Goal: Task Accomplishment & Management: Complete application form

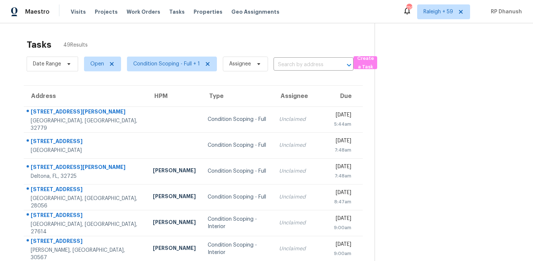
click at [151, 23] on div "Maestro Visits Projects Work Orders Tasks Properties Geo Assignments 710 [GEOGR…" at bounding box center [266, 11] width 533 height 23
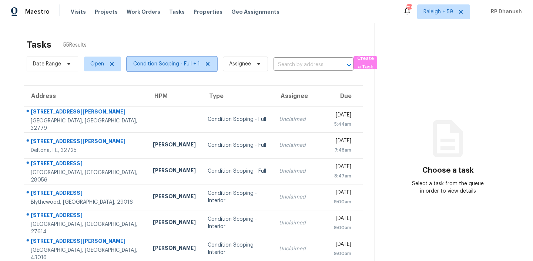
click at [187, 61] on span "Condition Scoping - Full + 1" at bounding box center [166, 63] width 67 height 7
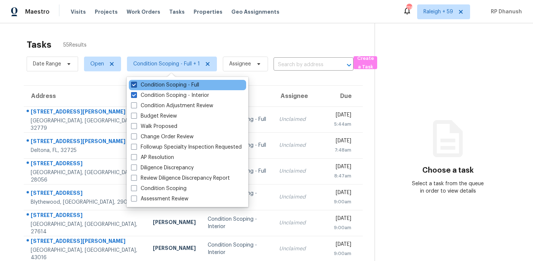
click at [174, 86] on label "Condition Scoping - Full" at bounding box center [165, 84] width 68 height 7
click at [136, 86] on input "Condition Scoping - Full" at bounding box center [133, 83] width 5 height 5
checkbox input "false"
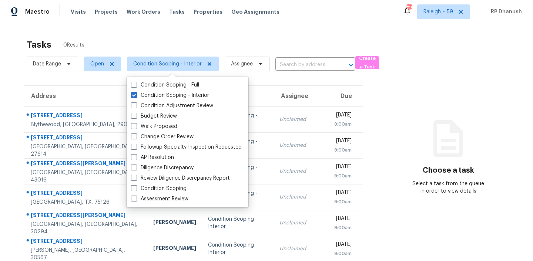
click at [434, 175] on div "Choose a task Select a task from the queue in order to view details" at bounding box center [449, 164] width 146 height 61
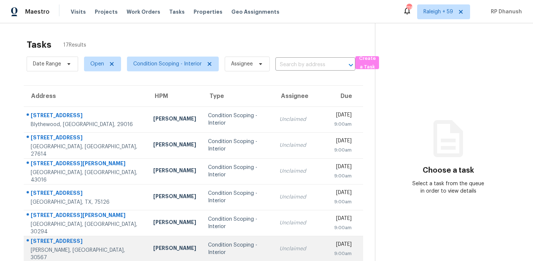
scroll to position [124, 0]
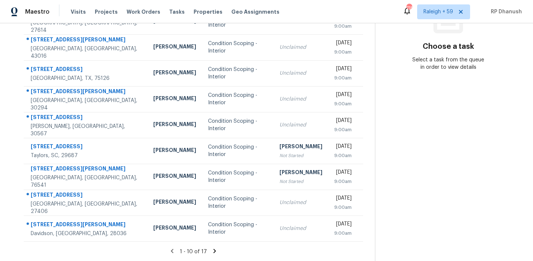
click at [214, 248] on icon at bounding box center [214, 251] width 7 height 7
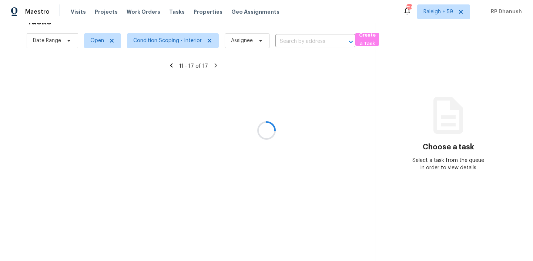
scroll to position [46, 0]
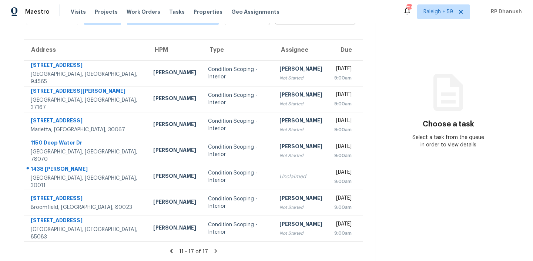
click at [173, 250] on icon at bounding box center [171, 251] width 7 height 7
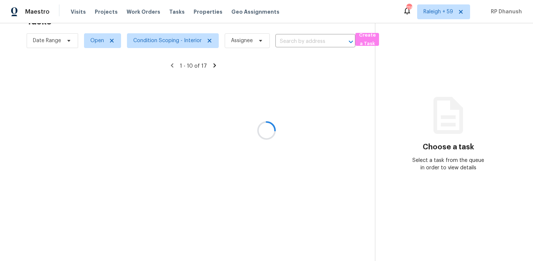
scroll to position [124, 0]
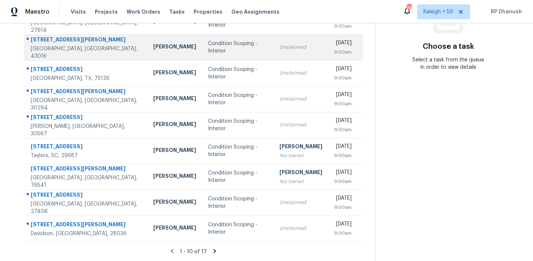
click at [281, 52] on td "Unclaimed" at bounding box center [301, 47] width 55 height 26
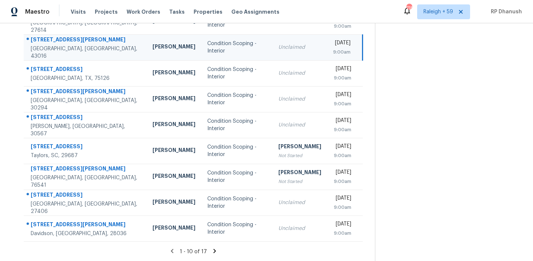
scroll to position [35, 0]
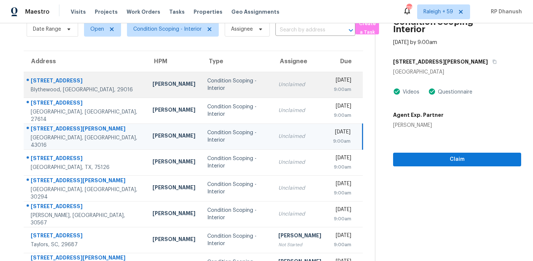
click at [279, 86] on div "Unclaimed" at bounding box center [300, 84] width 43 height 7
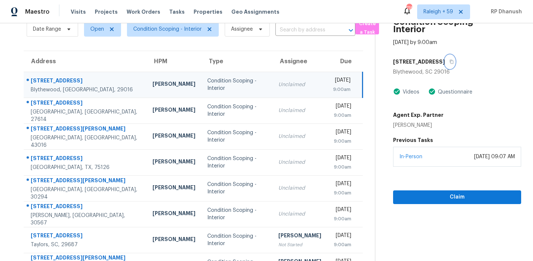
click at [445, 59] on button "button" at bounding box center [450, 61] width 10 height 13
click at [234, 87] on div "Condition Scoping - Interior" at bounding box center [236, 84] width 59 height 15
click at [450, 62] on icon "button" at bounding box center [452, 62] width 4 height 4
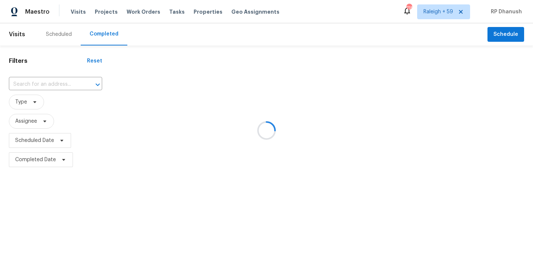
click at [44, 83] on div at bounding box center [266, 130] width 533 height 261
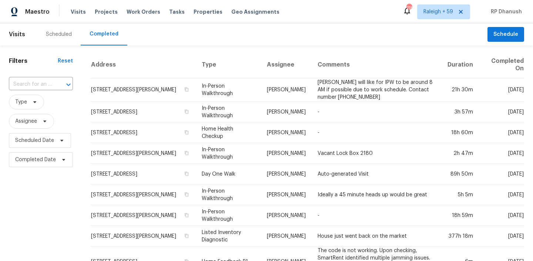
click at [44, 83] on input "text" at bounding box center [30, 84] width 43 height 11
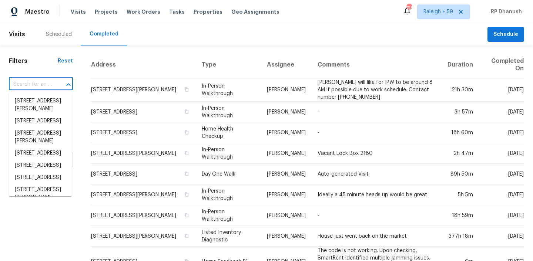
paste input "[STREET_ADDRESS][PERSON_NAME]"
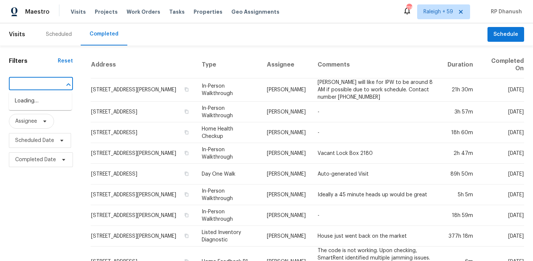
scroll to position [0, 59]
type input "[STREET_ADDRESS][PERSON_NAME]"
click at [44, 99] on li "[STREET_ADDRESS][PERSON_NAME]" at bounding box center [40, 105] width 63 height 20
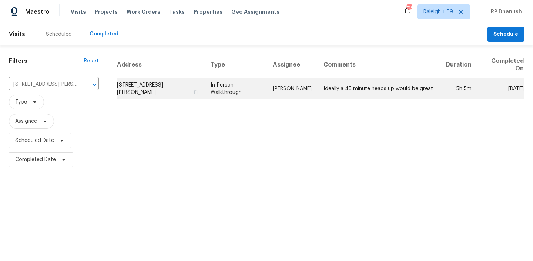
click at [305, 92] on td "[PERSON_NAME]" at bounding box center [292, 89] width 51 height 21
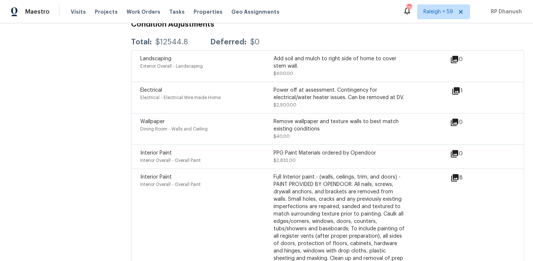
scroll to position [2025, 0]
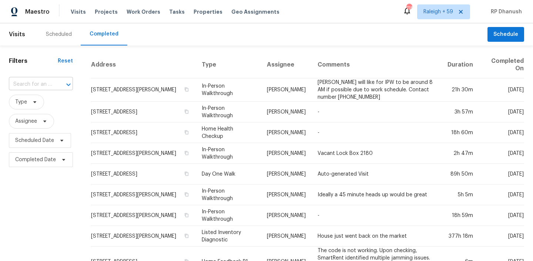
click at [42, 86] on input "text" at bounding box center [30, 84] width 43 height 11
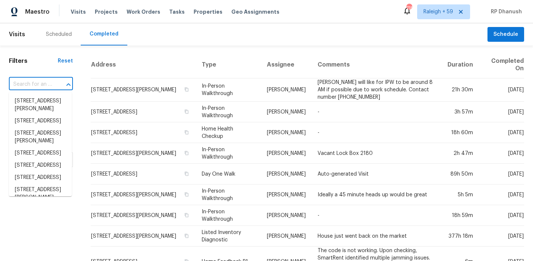
paste input "2110 Piney Brook Rd Unit 104, Raleigh, NC 27614"
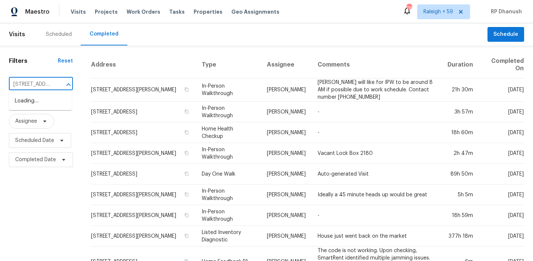
scroll to position [0, 78]
type input "2110 Piney Brook Rd"
click at [44, 100] on li "2110 Piney Brook Rd Unit 104, Raleigh, NC 27614" at bounding box center [40, 101] width 63 height 12
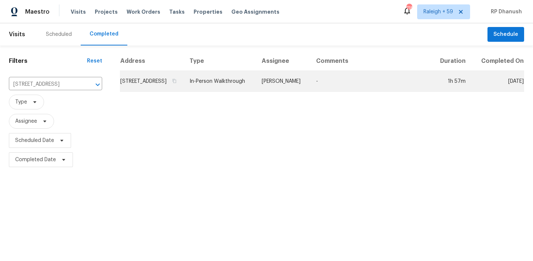
click at [362, 92] on td "-" at bounding box center [370, 81] width 121 height 21
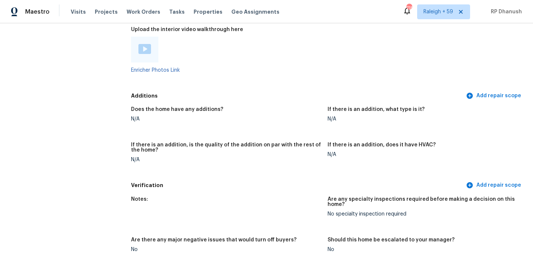
scroll to position [1678, 0]
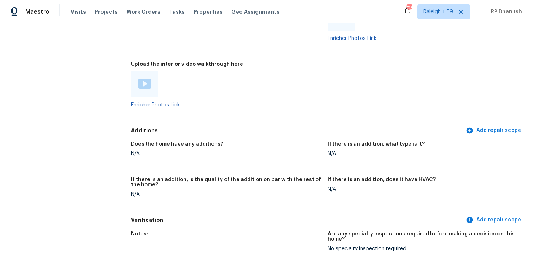
click at [146, 79] on img at bounding box center [145, 84] width 13 height 10
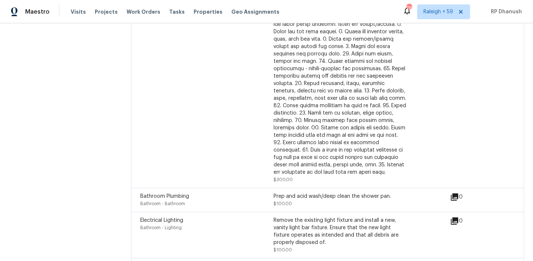
scroll to position [439, 0]
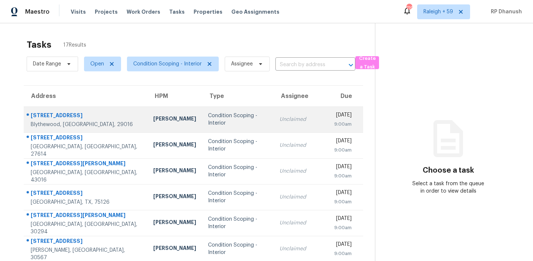
click at [147, 114] on td "Ryan Middleton" at bounding box center [174, 120] width 55 height 26
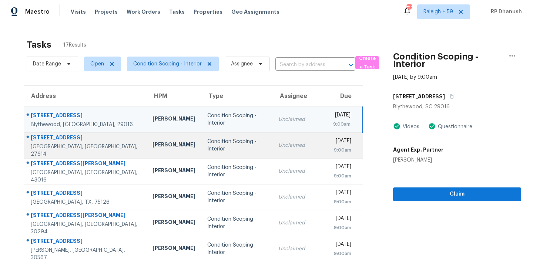
click at [153, 146] on div "[PERSON_NAME]" at bounding box center [174, 145] width 43 height 9
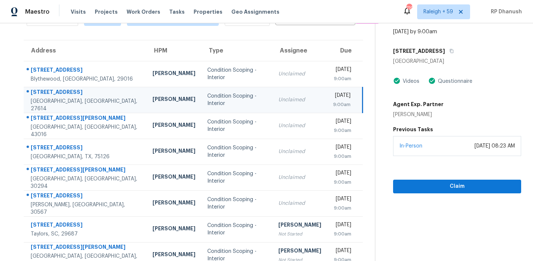
scroll to position [67, 0]
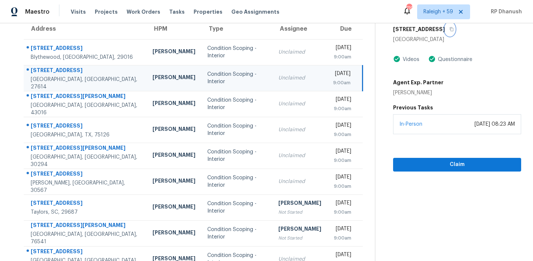
click at [450, 29] on icon "button" at bounding box center [452, 29] width 4 height 4
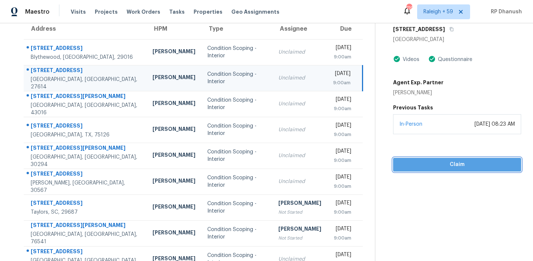
click at [447, 158] on button "Claim" at bounding box center [457, 165] width 128 height 14
click at [438, 164] on span "Start Assessment" at bounding box center [457, 164] width 116 height 9
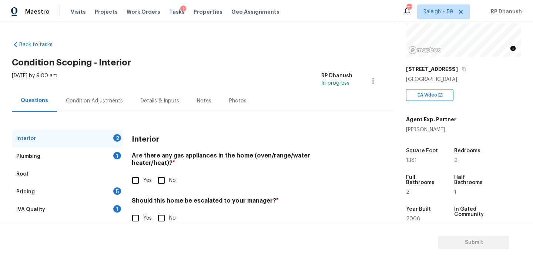
scroll to position [131, 0]
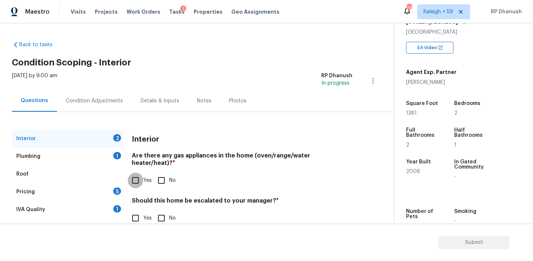
click at [137, 173] on input "Yes" at bounding box center [136, 181] width 16 height 16
checkbox input "true"
click at [158, 213] on input "No" at bounding box center [162, 219] width 16 height 16
checkbox input "true"
click at [101, 209] on div "IVA Quality 1" at bounding box center [67, 210] width 111 height 18
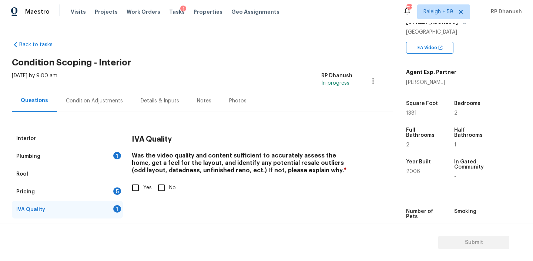
click at [130, 186] on input "Yes" at bounding box center [136, 188] width 16 height 16
checkbox input "true"
click at [108, 186] on div "Pricing 5" at bounding box center [67, 192] width 111 height 18
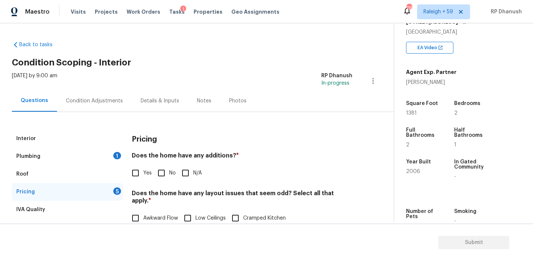
click at [161, 170] on input "No" at bounding box center [162, 174] width 16 height 16
checkbox input "true"
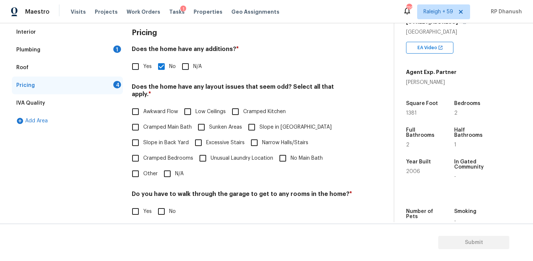
click at [134, 135] on input "Slope in Back Yard" at bounding box center [136, 143] width 16 height 16
checkbox input "true"
click at [252, 121] on input "Slope in Front Yard" at bounding box center [252, 128] width 16 height 16
checkbox input "true"
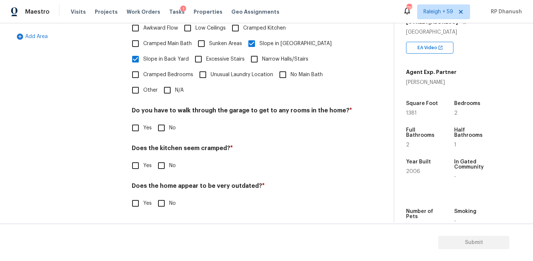
scroll to position [183, 0]
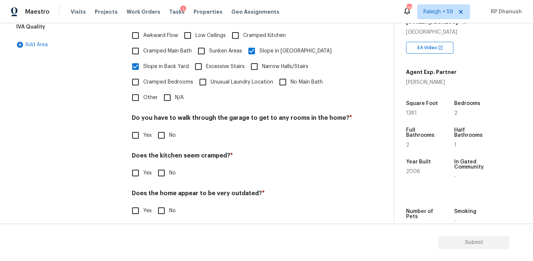
click at [154, 131] on input "No" at bounding box center [162, 136] width 16 height 16
checkbox input "true"
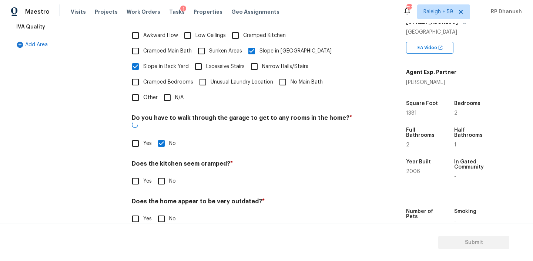
click at [154, 174] on input "No" at bounding box center [162, 182] width 16 height 16
checkbox input "true"
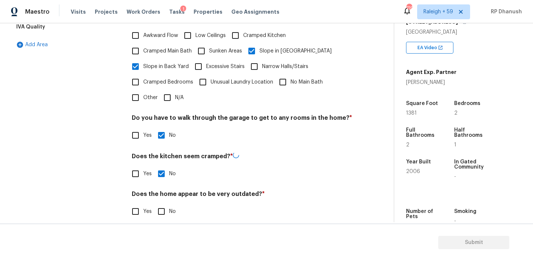
click at [165, 195] on div "Does the home appear to be very outdated? * Yes No" at bounding box center [242, 205] width 221 height 29
click at [165, 204] on input "No" at bounding box center [162, 211] width 16 height 16
checkbox input "true"
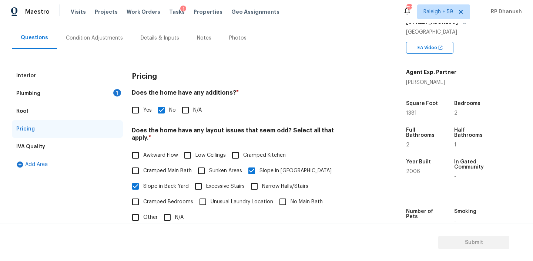
click at [111, 87] on div "Plumbing 1" at bounding box center [67, 94] width 111 height 18
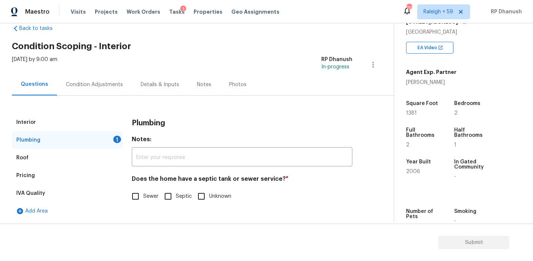
scroll to position [16, 0]
click at [135, 189] on div "Does the home have a septic tank or sewer service? * Sewer Septic Unknown" at bounding box center [242, 190] width 221 height 29
click at [136, 194] on input "Sewer" at bounding box center [136, 197] width 16 height 16
checkbox input "true"
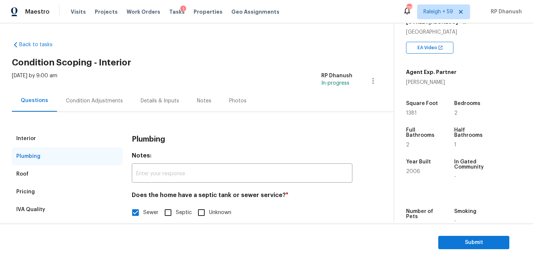
click at [94, 94] on div "Condition Adjustments" at bounding box center [94, 101] width 75 height 22
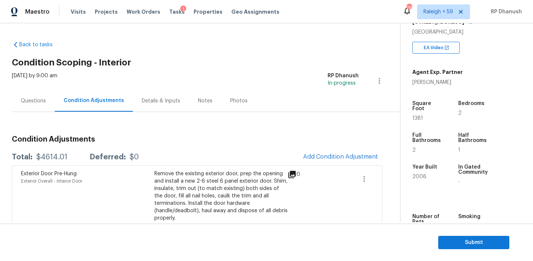
click at [36, 94] on div "Questions" at bounding box center [33, 101] width 43 height 22
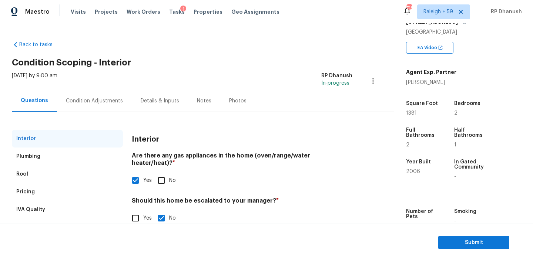
scroll to position [16, 0]
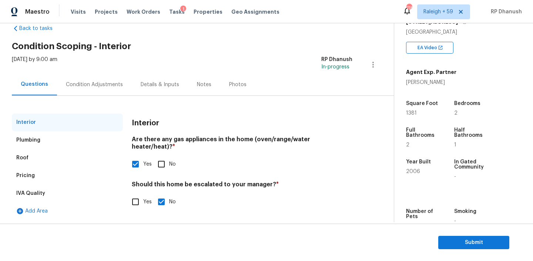
click at [142, 194] on input "Yes" at bounding box center [136, 202] width 16 height 16
checkbox input "true"
checkbox input "false"
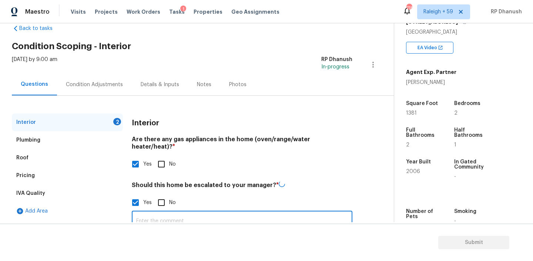
click at [142, 213] on input "text" at bounding box center [242, 221] width 221 height 17
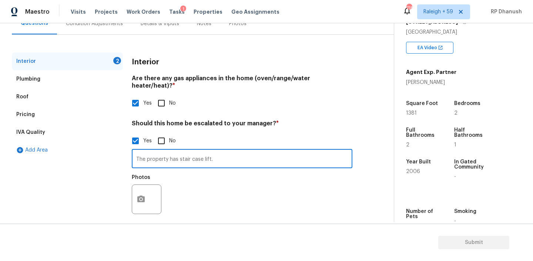
type input "The property has stair case lift."
click at [141, 185] on button "button" at bounding box center [141, 199] width 18 height 29
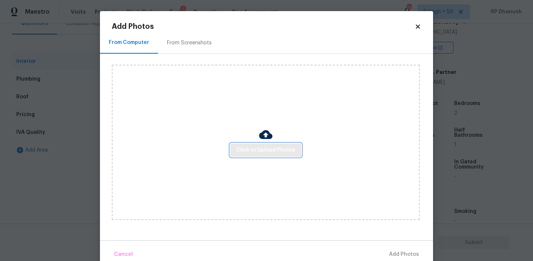
click at [263, 147] on span "Click to Upload Photos" at bounding box center [265, 150] width 59 height 9
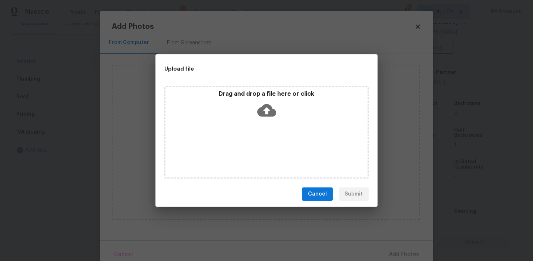
click at [266, 114] on icon at bounding box center [266, 110] width 19 height 19
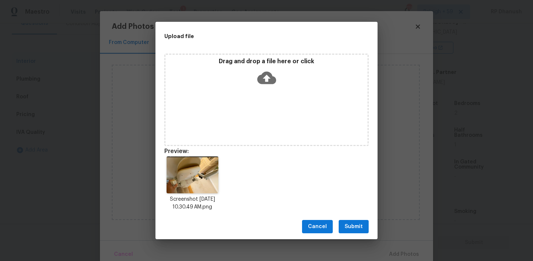
click at [353, 221] on button "Submit" at bounding box center [354, 227] width 30 height 14
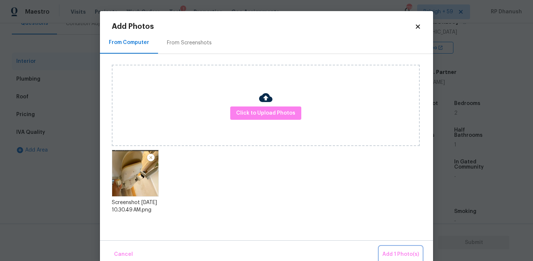
click at [410, 259] on button "Add 1 Photo(s)" at bounding box center [401, 255] width 43 height 16
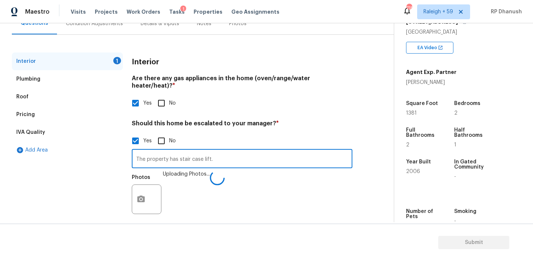
click at [201, 156] on input "The property has stair case lift." at bounding box center [242, 159] width 221 height 17
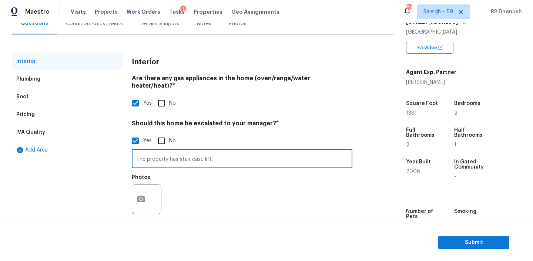
scroll to position [54, 0]
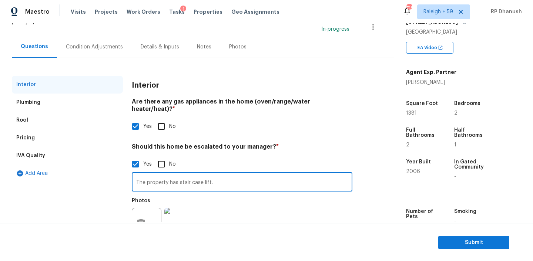
click at [110, 56] on div "Condition Adjustments" at bounding box center [94, 47] width 75 height 22
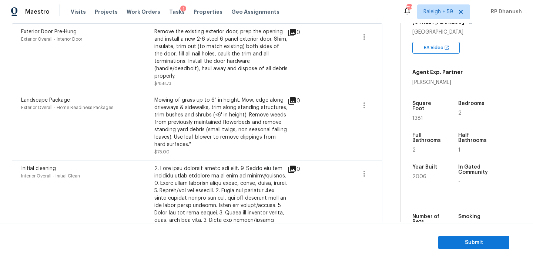
scroll to position [60, 0]
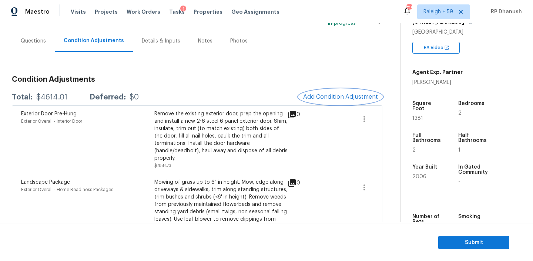
click at [321, 94] on span "Add Condition Adjustment" at bounding box center [340, 97] width 75 height 7
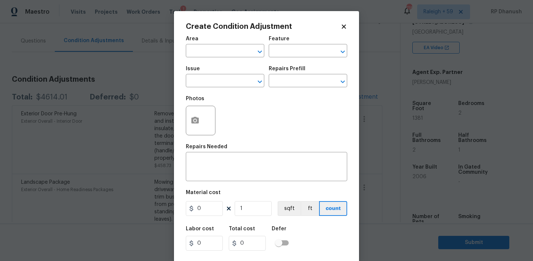
click at [200, 59] on span "Area ​" at bounding box center [225, 47] width 79 height 30
click at [203, 51] on input "text" at bounding box center [215, 51] width 58 height 11
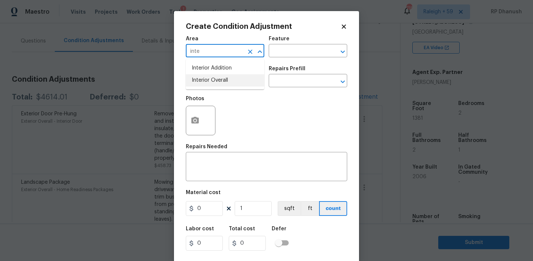
click at [207, 76] on li "Interior Overall" at bounding box center [225, 80] width 79 height 12
type input "Interior Overall"
click at [278, 51] on input "text" at bounding box center [298, 51] width 58 height 11
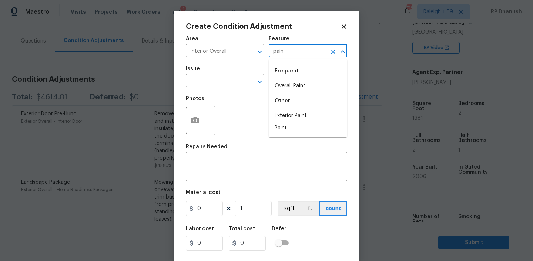
click at [283, 78] on div "Frequent" at bounding box center [308, 71] width 79 height 18
click at [279, 89] on li "Overall Paint" at bounding box center [308, 86] width 79 height 12
type input "Overall Paint"
click at [216, 88] on span "Issue ​" at bounding box center [225, 77] width 79 height 30
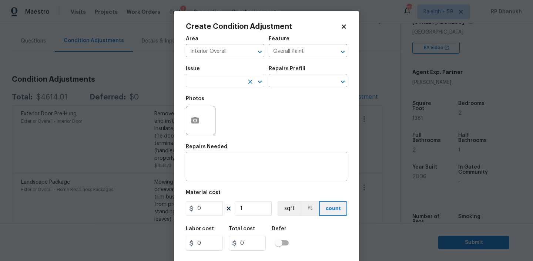
click at [218, 84] on input "text" at bounding box center [215, 81] width 58 height 11
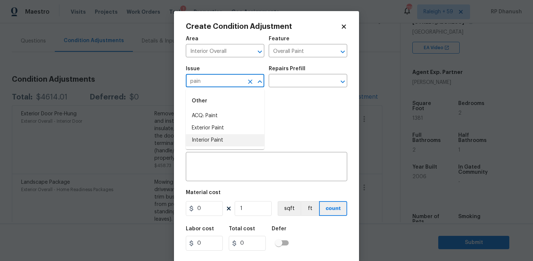
click at [208, 140] on li "Interior Paint" at bounding box center [225, 140] width 79 height 12
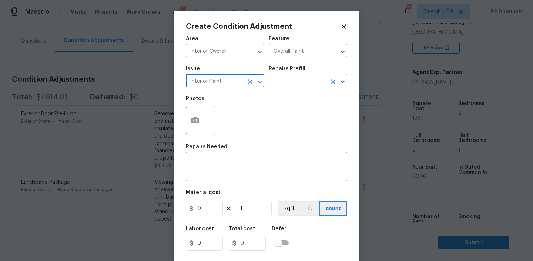
type input "Interior Paint"
click at [290, 82] on input "text" at bounding box center [298, 81] width 58 height 11
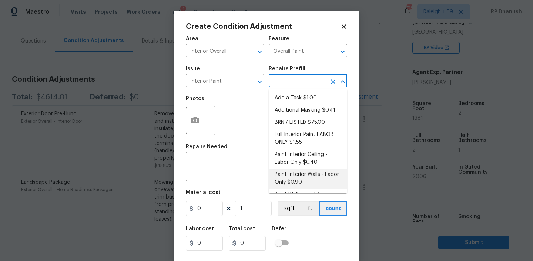
scroll to position [70, 0]
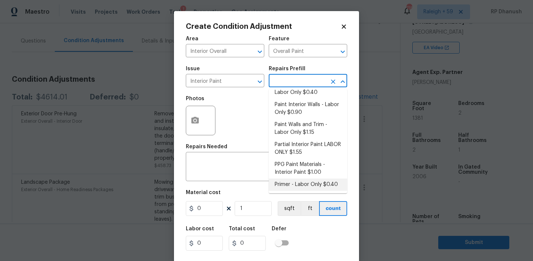
click at [304, 186] on li "Primer - Labor Only $0.40" at bounding box center [308, 185] width 79 height 12
type textarea "Interior primer - PRIMER PROVIDED BY OPENDOOR - All nails, screws, drywall anch…"
type input "0.4"
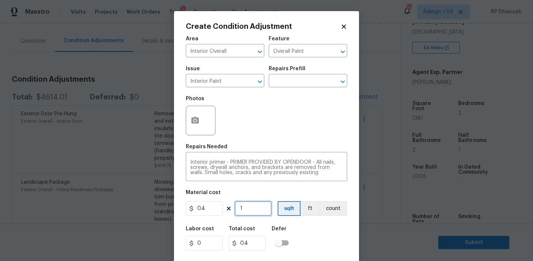
click at [247, 213] on input "1" at bounding box center [253, 208] width 37 height 15
type input "0"
type input "5"
type input "2"
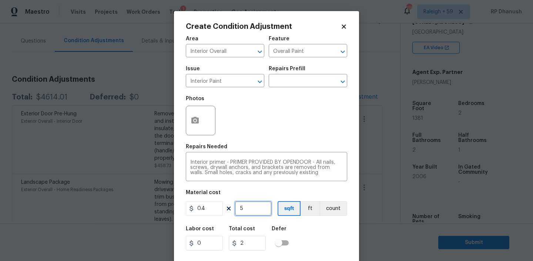
type input "50"
type input "20"
type input "500"
type input "200"
type input "500"
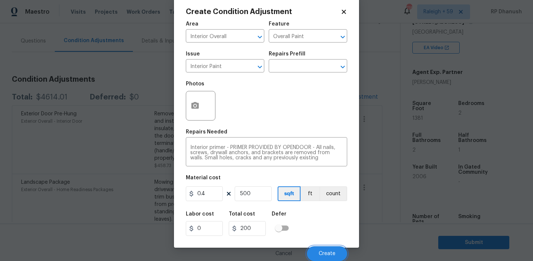
click at [322, 253] on span "Create" at bounding box center [327, 254] width 17 height 6
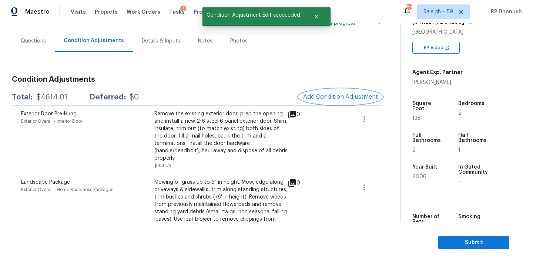
scroll to position [0, 0]
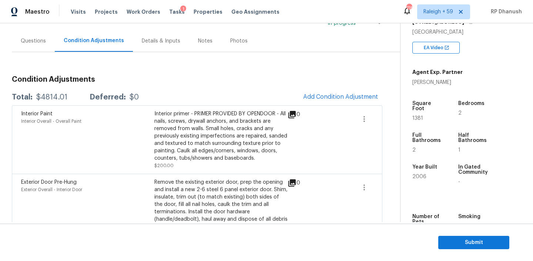
click at [44, 100] on div "$4814.01" at bounding box center [51, 97] width 31 height 7
copy div "$4814.01"
click at [485, 239] on span "Submit" at bounding box center [473, 243] width 59 height 9
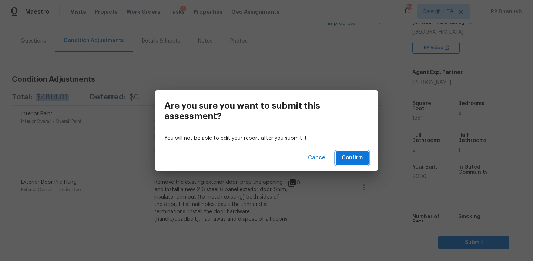
click at [359, 160] on span "Confirm" at bounding box center [352, 158] width 21 height 9
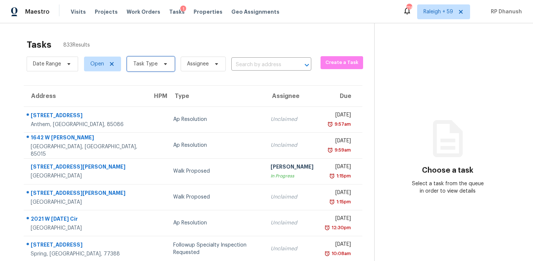
click at [136, 63] on span "Task Type" at bounding box center [145, 63] width 24 height 7
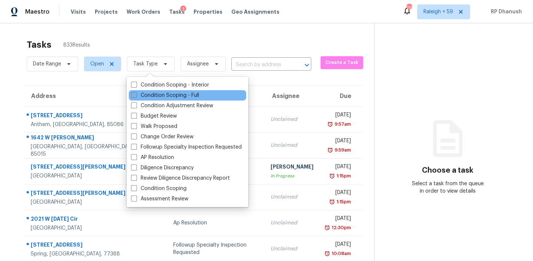
click at [162, 94] on label "Condition Scoping - Full" at bounding box center [165, 95] width 68 height 7
click at [136, 94] on input "Condition Scoping - Full" at bounding box center [133, 94] width 5 height 5
checkbox input "true"
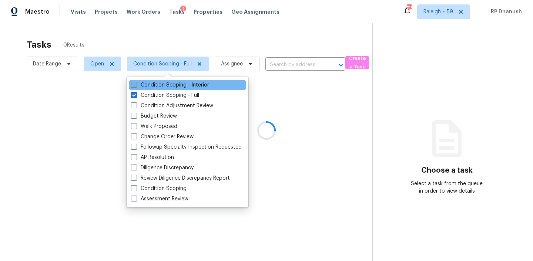
click at [159, 84] on label "Condition Scoping - Interior" at bounding box center [170, 84] width 78 height 7
click at [136, 84] on input "Condition Scoping - Interior" at bounding box center [133, 83] width 5 height 5
checkbox input "true"
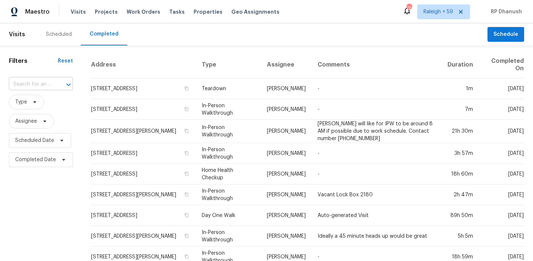
click at [40, 84] on input "text" at bounding box center [30, 84] width 43 height 11
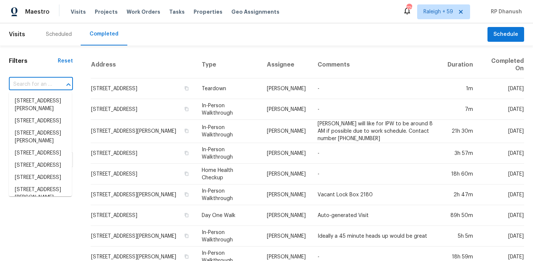
paste input "[STREET_ADDRESS][PERSON_NAME]"
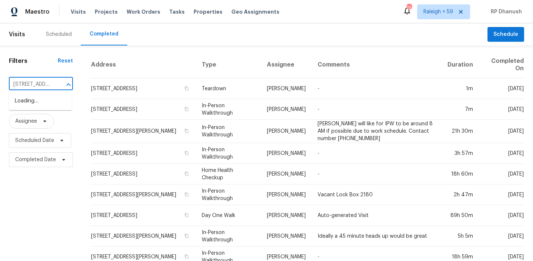
scroll to position [0, 59]
type input "[STREET_ADDRESS][PERSON_NAME]"
click at [38, 105] on li "[STREET_ADDRESS][PERSON_NAME]" at bounding box center [40, 105] width 63 height 20
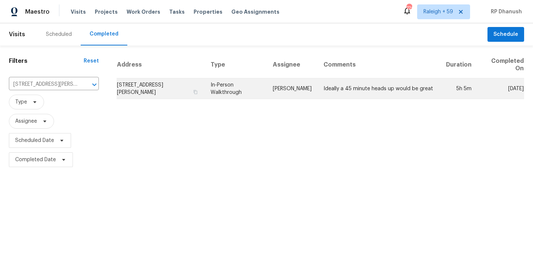
click at [284, 82] on td "[PERSON_NAME]" at bounding box center [292, 89] width 51 height 21
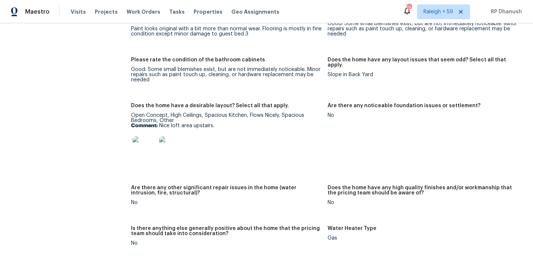
scroll to position [1265, 0]
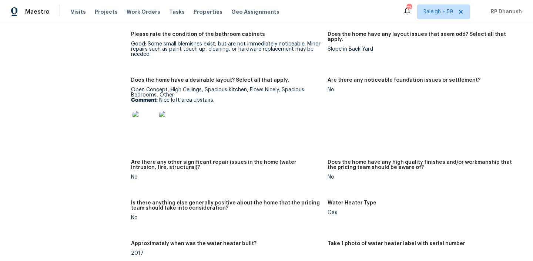
click at [146, 113] on img at bounding box center [145, 123] width 24 height 24
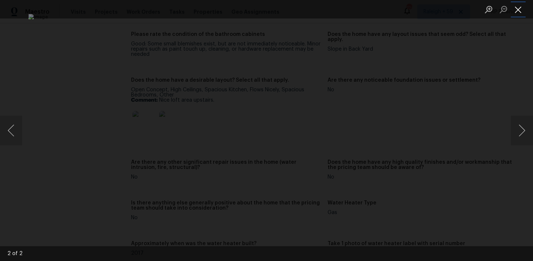
click at [518, 11] on button "Close lightbox" at bounding box center [518, 9] width 15 height 13
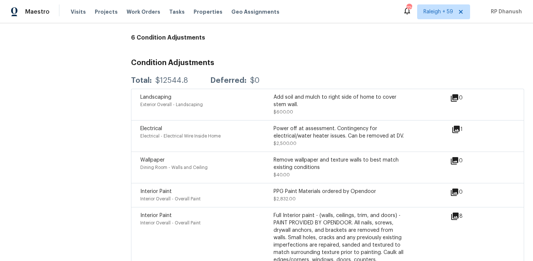
scroll to position [2004, 0]
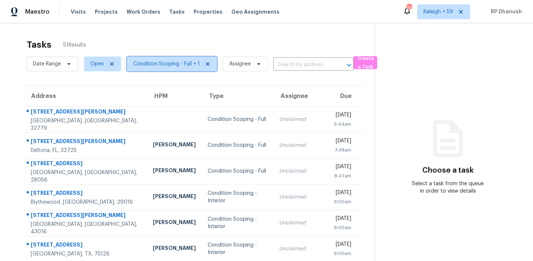
click at [177, 59] on span "Condition Scoping - Full + 1" at bounding box center [172, 64] width 90 height 15
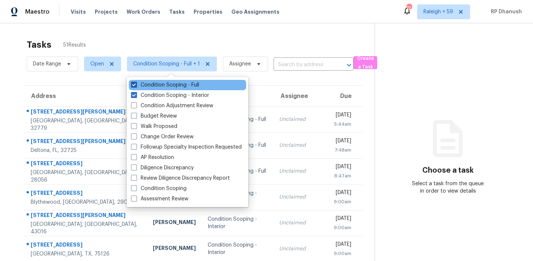
click at [180, 85] on label "Condition Scoping - Full" at bounding box center [165, 84] width 68 height 7
click at [136, 85] on input "Condition Scoping - Full" at bounding box center [133, 83] width 5 height 5
checkbox input "false"
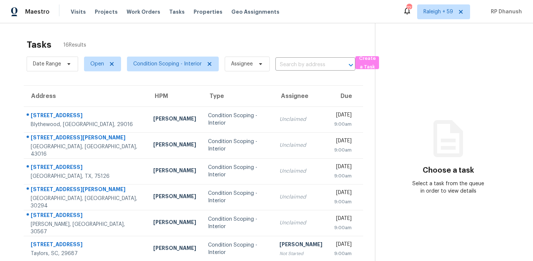
click at [226, 16] on div "Visits Projects Work Orders Tasks Properties Geo Assignments" at bounding box center [180, 11] width 218 height 15
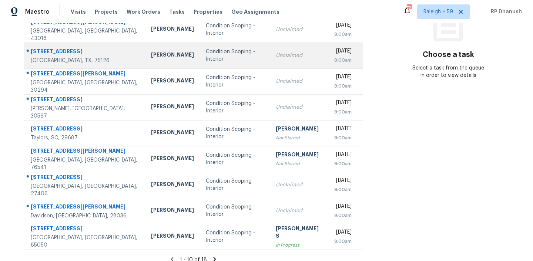
scroll to position [124, 0]
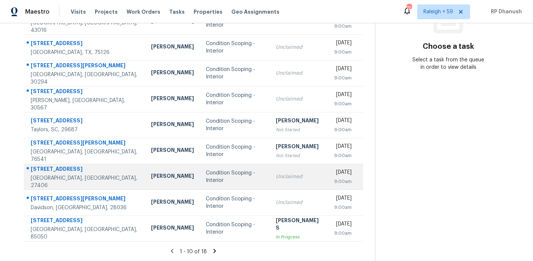
click at [232, 178] on td "Condition Scoping - Interior" at bounding box center [235, 177] width 70 height 26
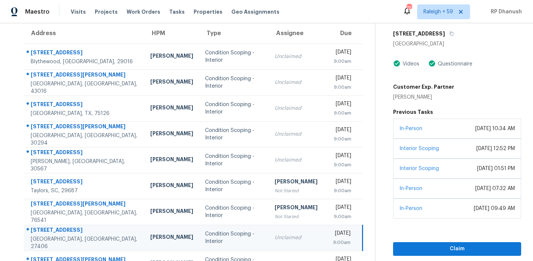
scroll to position [10, 0]
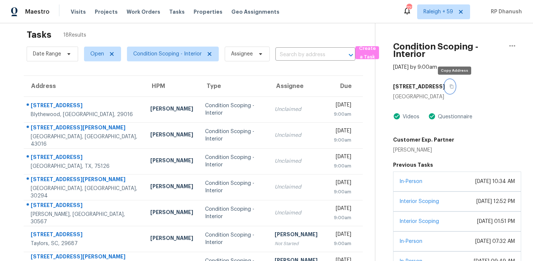
click at [452, 84] on button "button" at bounding box center [450, 86] width 10 height 13
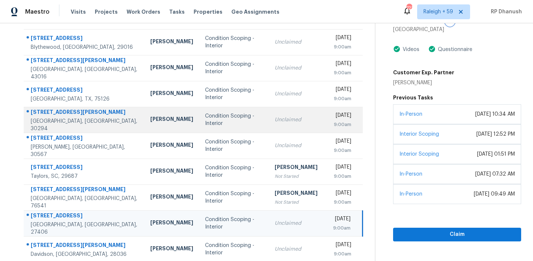
scroll to position [0, 0]
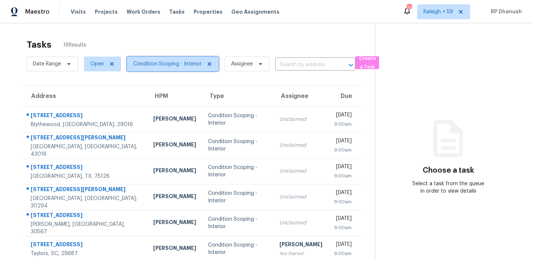
click at [153, 63] on span "Condition Scoping - Interior" at bounding box center [167, 63] width 69 height 7
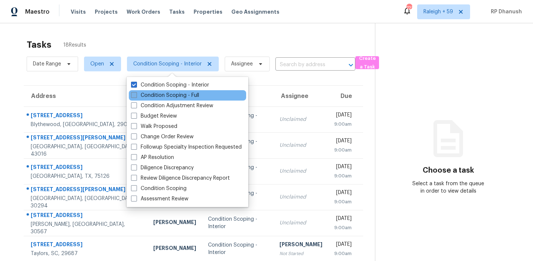
click at [161, 96] on label "Condition Scoping - Full" at bounding box center [165, 95] width 68 height 7
click at [136, 96] on input "Condition Scoping - Full" at bounding box center [133, 94] width 5 height 5
checkbox input "true"
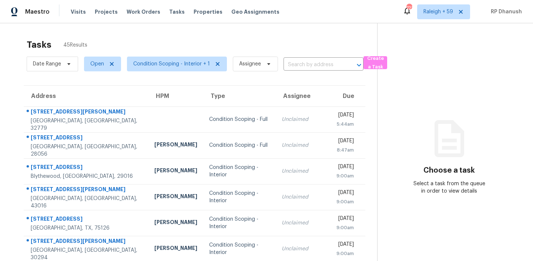
click at [463, 160] on icon at bounding box center [449, 139] width 44 height 44
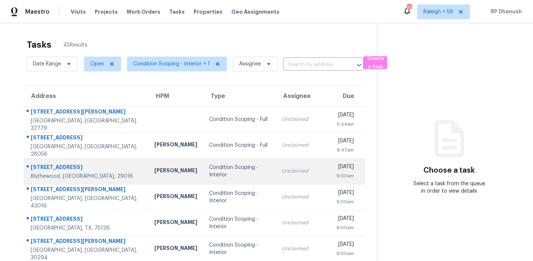
scroll to position [124, 0]
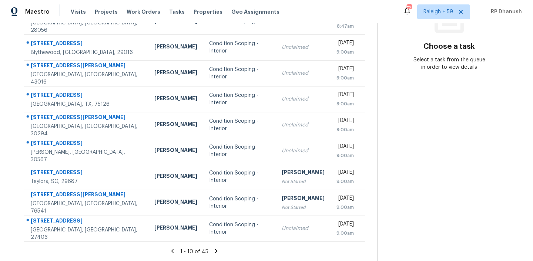
click at [216, 250] on icon at bounding box center [216, 251] width 3 height 4
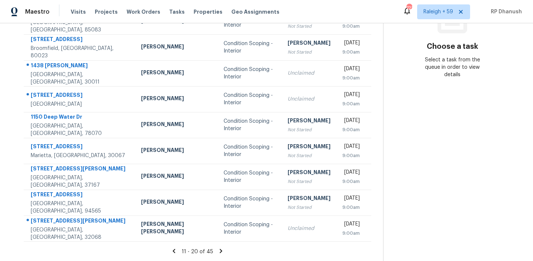
click at [218, 250] on icon at bounding box center [221, 251] width 7 height 7
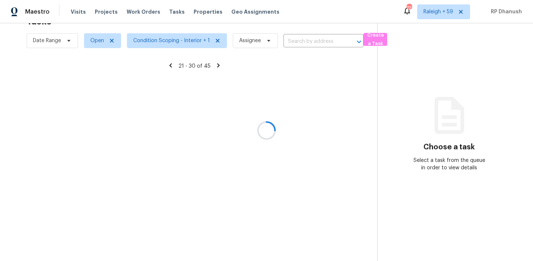
scroll to position [23, 0]
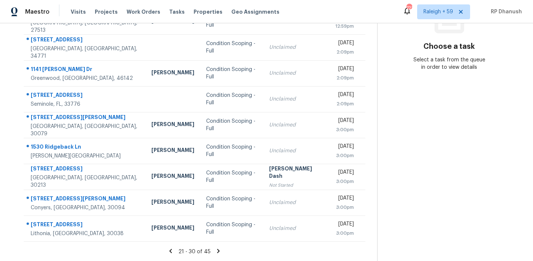
click at [216, 250] on icon at bounding box center [218, 251] width 7 height 7
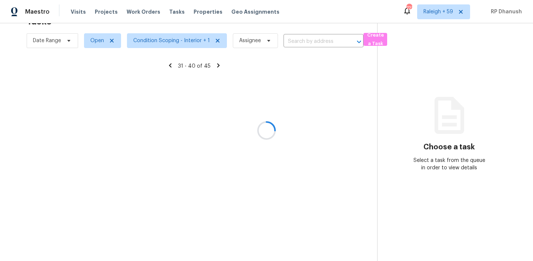
scroll to position [124, 0]
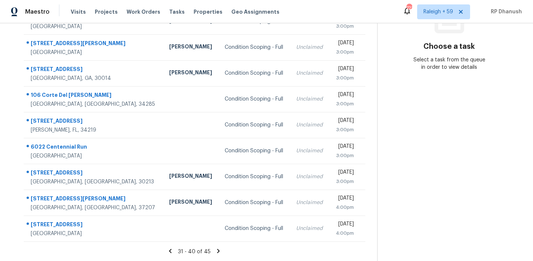
click at [216, 250] on icon at bounding box center [218, 251] width 7 height 7
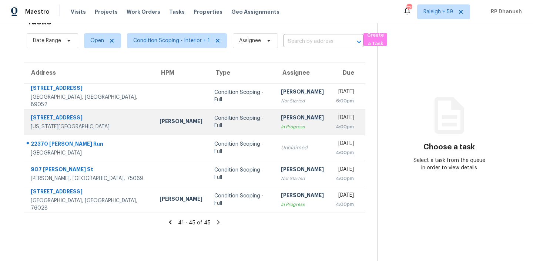
scroll to position [0, 0]
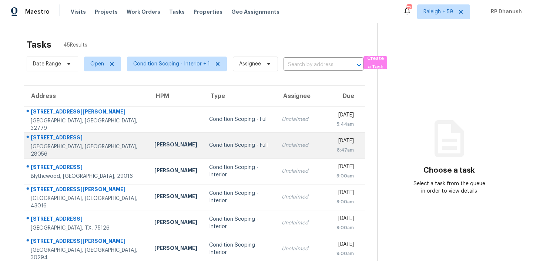
scroll to position [3, 0]
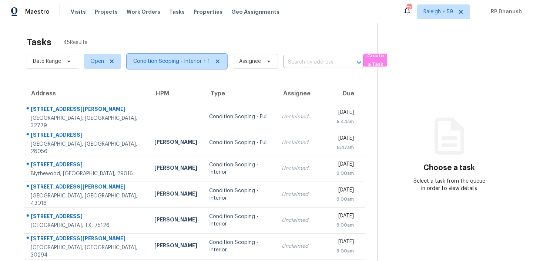
click at [189, 54] on span "Condition Scoping - Interior + 1" at bounding box center [177, 61] width 100 height 15
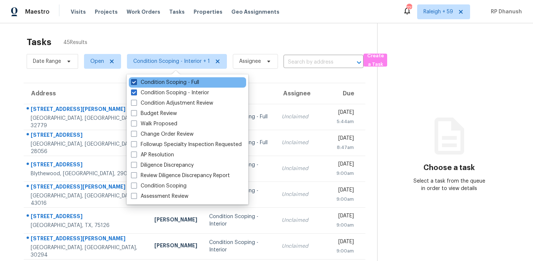
click at [187, 83] on label "Condition Scoping - Full" at bounding box center [165, 82] width 68 height 7
click at [136, 83] on input "Condition Scoping - Full" at bounding box center [133, 81] width 5 height 5
checkbox input "false"
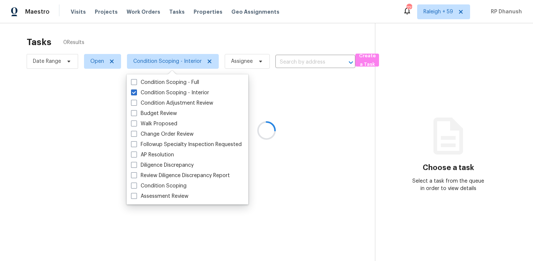
click at [414, 114] on div at bounding box center [266, 130] width 533 height 261
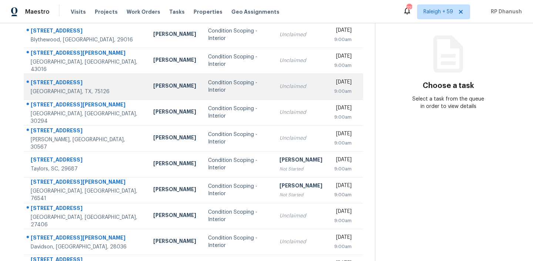
scroll to position [14, 0]
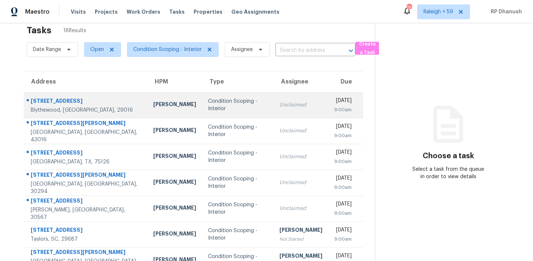
click at [274, 112] on td "Unclaimed" at bounding box center [301, 105] width 55 height 26
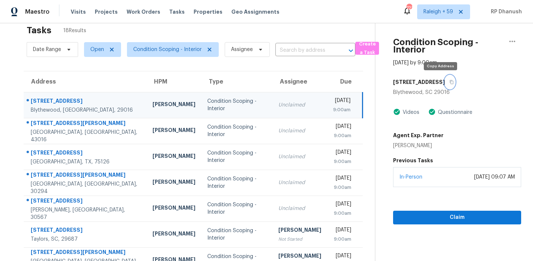
click at [450, 83] on icon "button" at bounding box center [452, 82] width 4 height 4
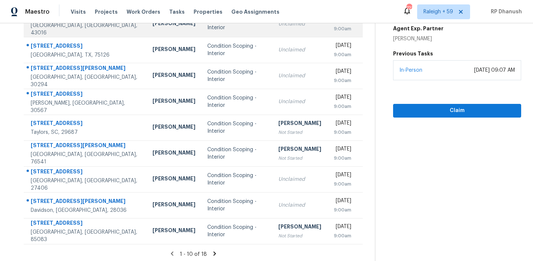
scroll to position [124, 0]
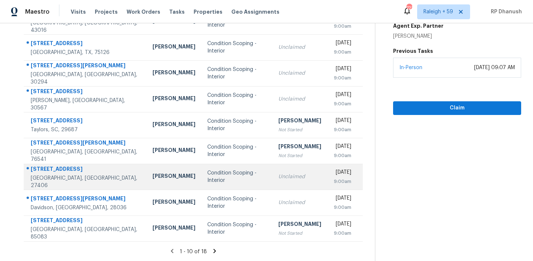
click at [279, 178] on div "Unclaimed" at bounding box center [300, 176] width 43 height 7
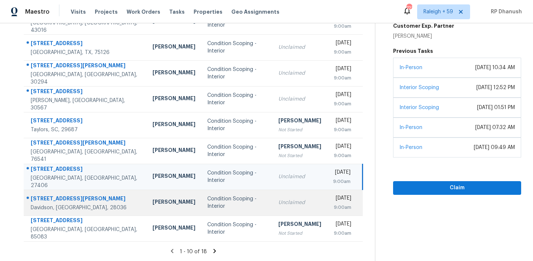
click at [287, 196] on td "Unclaimed" at bounding box center [300, 203] width 55 height 26
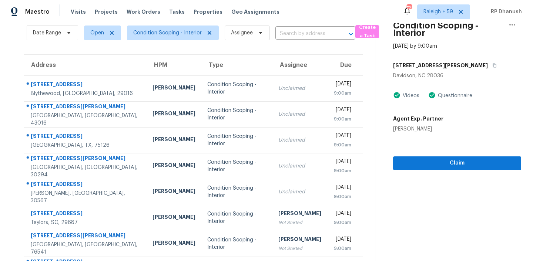
scroll to position [31, 0]
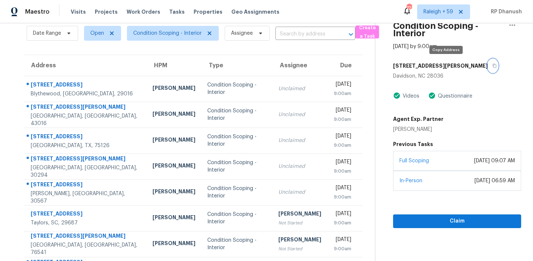
click at [493, 65] on icon "button" at bounding box center [495, 66] width 4 height 4
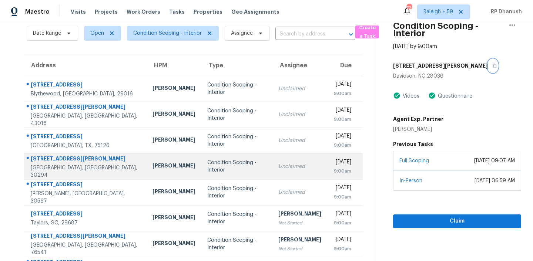
scroll to position [124, 0]
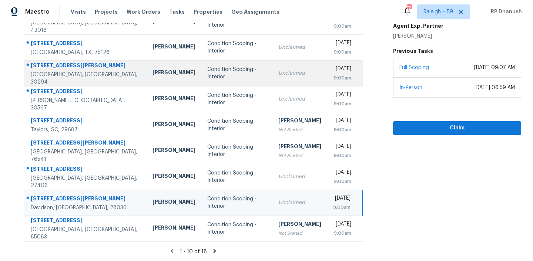
click at [233, 178] on td "Condition Scoping - Interior" at bounding box center [236, 177] width 71 height 26
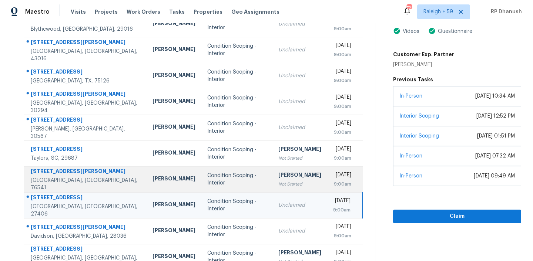
scroll to position [84, 0]
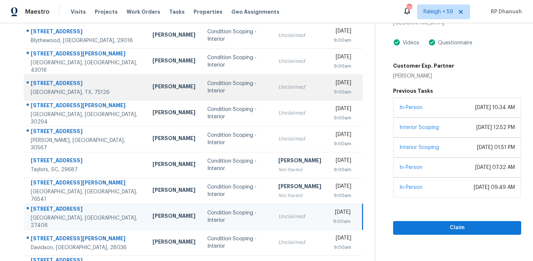
click at [283, 88] on div "Unclaimed" at bounding box center [300, 87] width 43 height 7
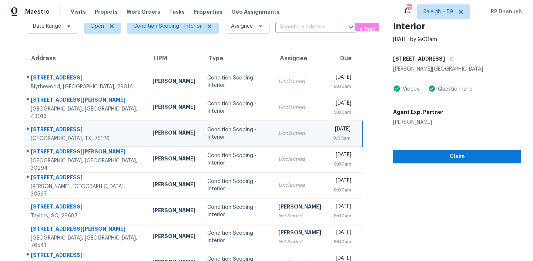
scroll to position [38, 0]
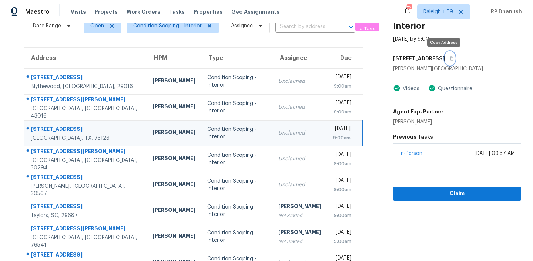
click at [445, 59] on button "button" at bounding box center [450, 58] width 10 height 13
click at [450, 57] on icon "button" at bounding box center [452, 59] width 4 height 4
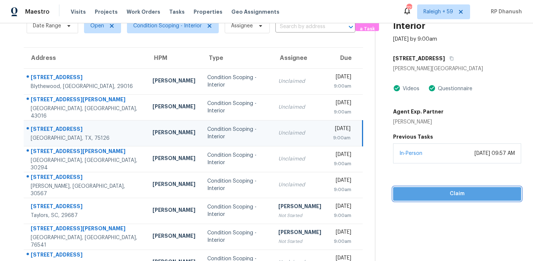
click at [458, 196] on span "Claim" at bounding box center [457, 194] width 116 height 9
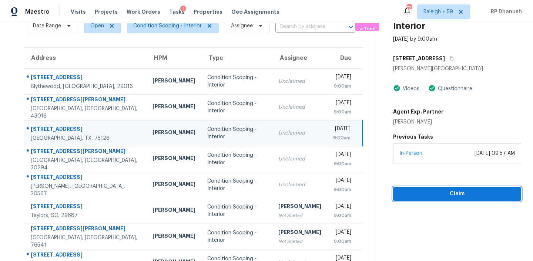
click at [409, 197] on span "Claim" at bounding box center [457, 194] width 116 height 9
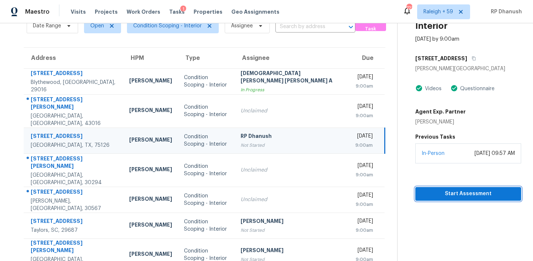
click at [454, 192] on span "Start Assessment" at bounding box center [468, 194] width 94 height 9
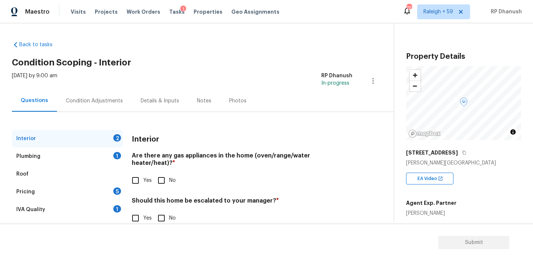
click at [167, 211] on input "No" at bounding box center [162, 219] width 16 height 16
checkbox input "true"
click at [171, 177] on span "No" at bounding box center [172, 181] width 7 height 8
click at [169, 174] on input "No" at bounding box center [162, 181] width 16 height 16
checkbox input "true"
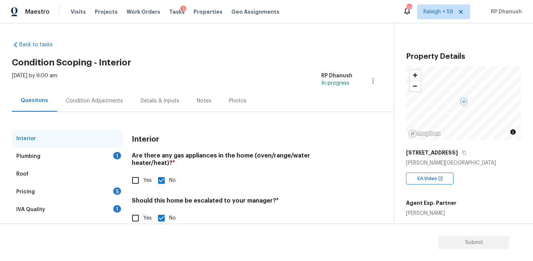
click at [131, 173] on input "Yes" at bounding box center [136, 181] width 16 height 16
checkbox input "true"
checkbox input "false"
click at [116, 212] on div "1" at bounding box center [117, 209] width 8 height 7
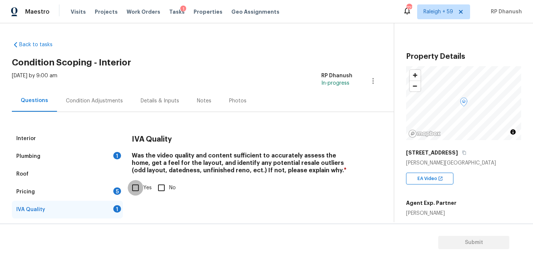
click at [138, 184] on input "Yes" at bounding box center [136, 188] width 16 height 16
checkbox input "true"
click at [117, 152] on div "1" at bounding box center [117, 155] width 8 height 7
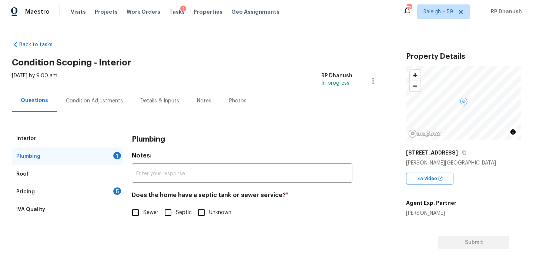
scroll to position [16, 0]
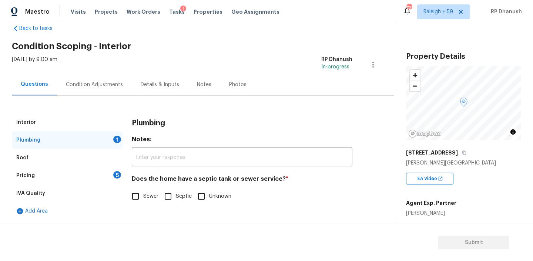
click at [136, 203] on input "Sewer" at bounding box center [136, 197] width 16 height 16
checkbox input "true"
click at [104, 171] on div "Pricing 5" at bounding box center [67, 176] width 111 height 18
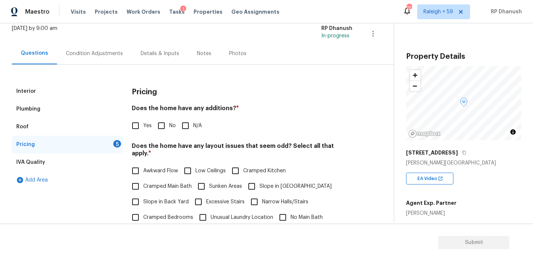
scroll to position [53, 0]
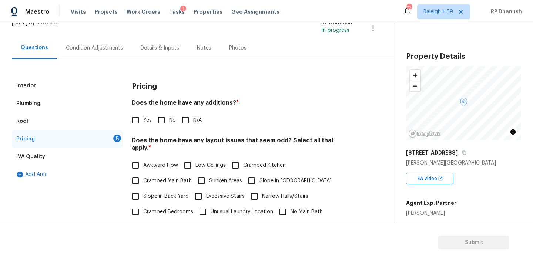
click at [162, 116] on input "No" at bounding box center [162, 121] width 16 height 16
checkbox input "true"
click at [149, 194] on span "Slope in Back Yard" at bounding box center [166, 198] width 46 height 8
click at [143, 193] on input "Slope in Back Yard" at bounding box center [136, 198] width 16 height 16
checkbox input "true"
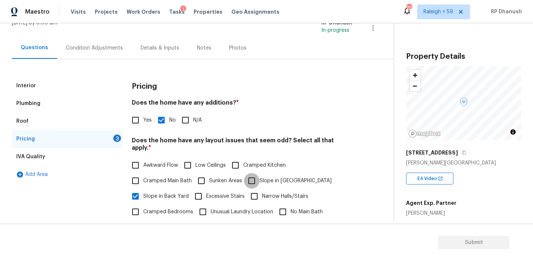
click at [257, 179] on input "Slope in Front Yard" at bounding box center [252, 181] width 16 height 16
checkbox input "true"
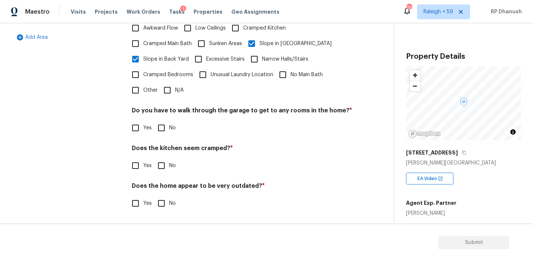
scroll to position [183, 0]
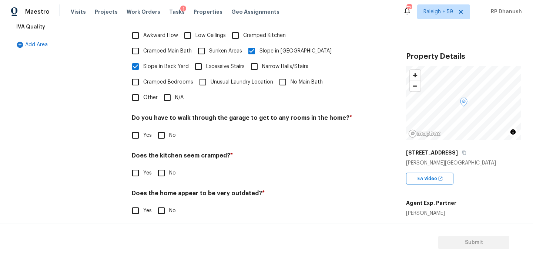
click at [167, 128] on input "No" at bounding box center [162, 136] width 16 height 16
checkbox input "true"
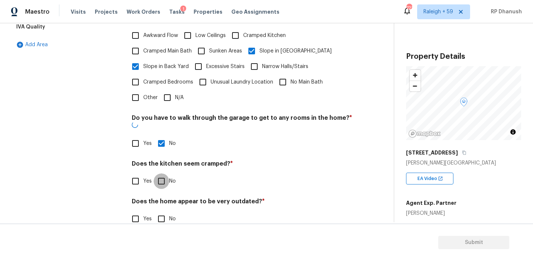
click at [167, 174] on input "No" at bounding box center [162, 182] width 16 height 16
checkbox input "true"
click at [167, 212] on input "No" at bounding box center [162, 220] width 16 height 16
checkbox input "true"
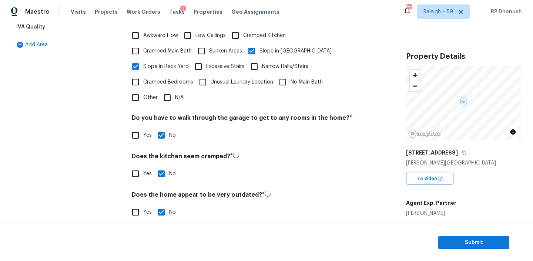
scroll to position [0, 0]
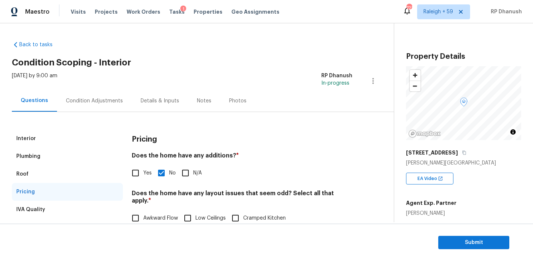
click at [89, 111] on div "Condition Adjustments" at bounding box center [94, 101] width 75 height 22
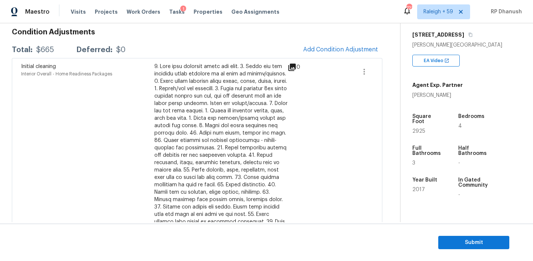
scroll to position [83, 0]
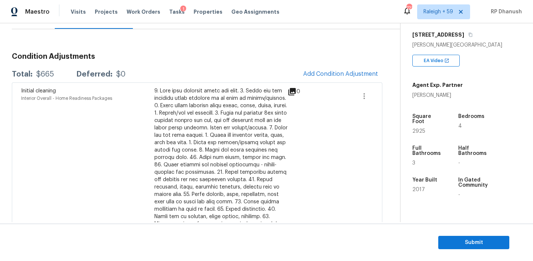
click at [346, 66] on div "Condition Adjustments Total: $665 Deferred: $0 Add Condition Adjustment Initial…" at bounding box center [197, 257] width 371 height 421
click at [343, 65] on div "Condition Adjustments Total: $665 Deferred: $0 Add Condition Adjustment Initial…" at bounding box center [197, 257] width 371 height 421
click at [335, 72] on span "Add Condition Adjustment" at bounding box center [340, 74] width 75 height 7
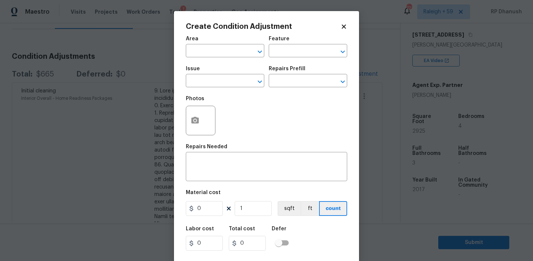
click at [119, 133] on body "Maestro Visits Projects Work Orders Tasks 1 Properties Geo Assignments 722 Rale…" at bounding box center [266, 130] width 533 height 261
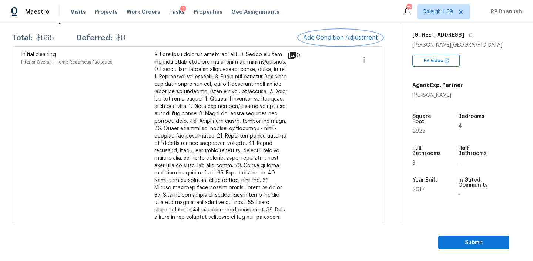
scroll to position [86, 0]
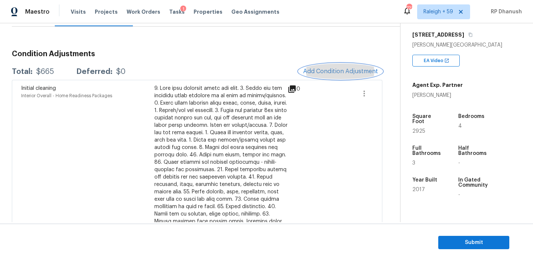
click at [337, 69] on span "Add Condition Adjustment" at bounding box center [340, 71] width 75 height 7
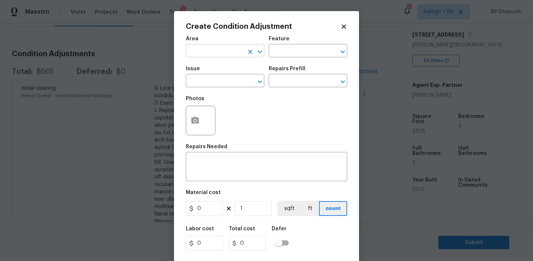
click at [207, 50] on input "text" at bounding box center [215, 51] width 58 height 11
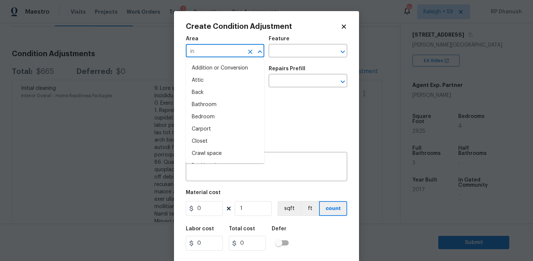
type input "int"
type input "e"
type input "ite"
type input "iut"
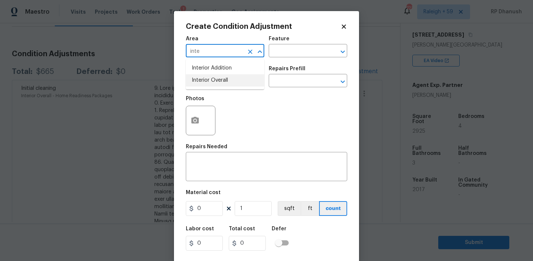
click at [222, 83] on li "Interior Overall" at bounding box center [225, 80] width 79 height 12
type input "Interior Overall"
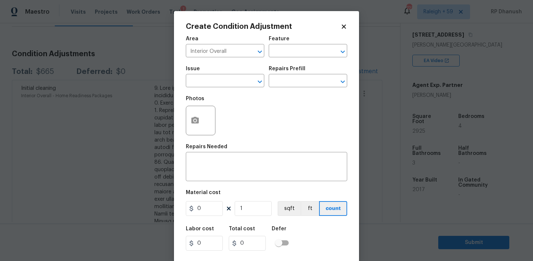
click at [294, 60] on div "Area Interior Overall ​ Feature ​" at bounding box center [266, 47] width 161 height 30
click at [296, 57] on input "text" at bounding box center [298, 51] width 58 height 11
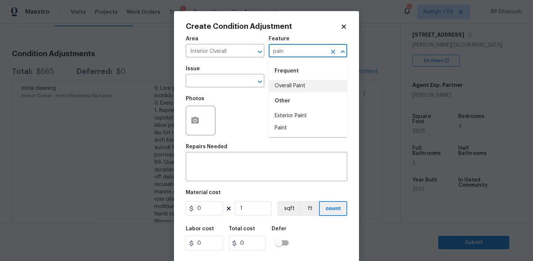
click at [291, 81] on li "Overall Paint" at bounding box center [308, 86] width 79 height 12
type input "Overall Paint"
click at [209, 81] on input "text" at bounding box center [215, 81] width 58 height 11
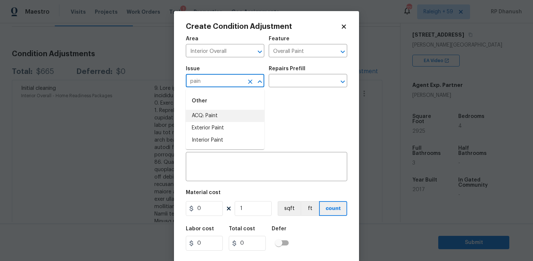
click at [200, 113] on li "ACQ: Paint" at bounding box center [225, 116] width 79 height 12
type input "ACQ: Paint"
click at [289, 82] on input "text" at bounding box center [298, 81] width 58 height 11
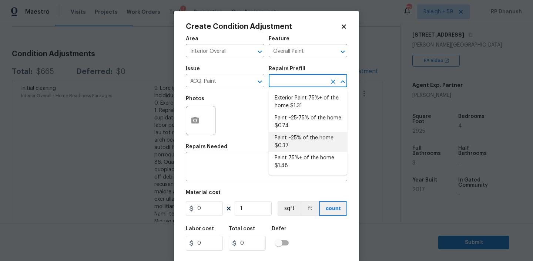
click at [300, 136] on li "Paint ~25% of the home $0.37" at bounding box center [308, 142] width 79 height 20
type input "Acquisition"
type textarea "Acquisition Scope: ~25% of the home needs interior paint"
type input "0.37"
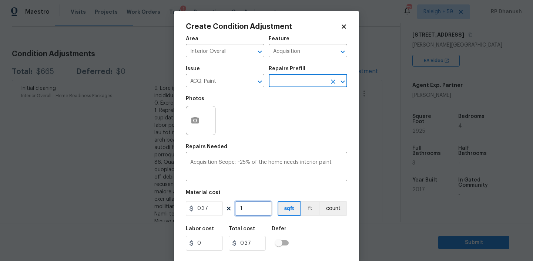
click at [246, 210] on input "1" at bounding box center [253, 208] width 37 height 15
type input "0"
type input "2"
type input "0.74"
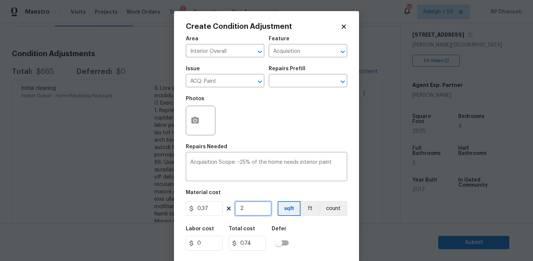
type input "29"
type input "10.73"
type input "292"
type input "108.04"
type input "2925"
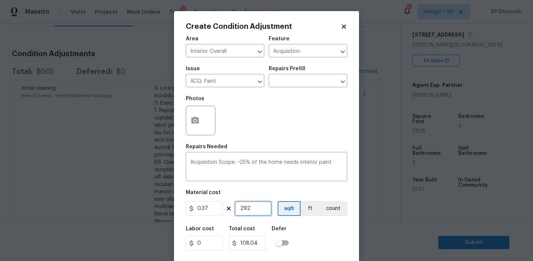
type input "1082.25"
type input "2925"
click at [199, 210] on input "0.37" at bounding box center [204, 208] width 37 height 15
type input "750"
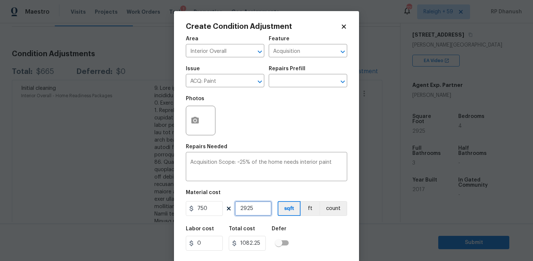
type input "2193750"
type input "1"
type input "750"
type input "1"
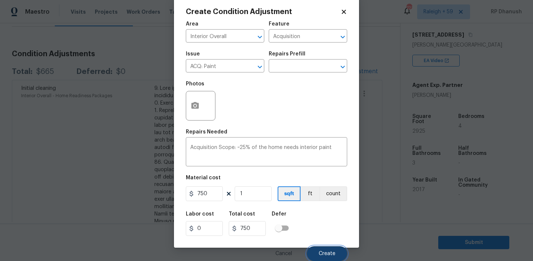
click at [337, 253] on button "Create" at bounding box center [327, 254] width 40 height 15
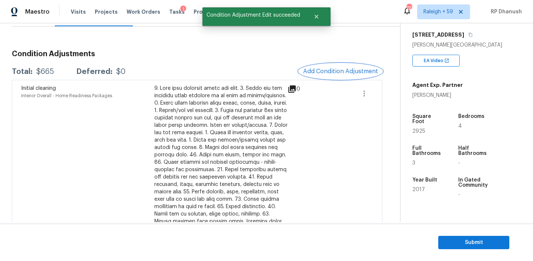
scroll to position [0, 0]
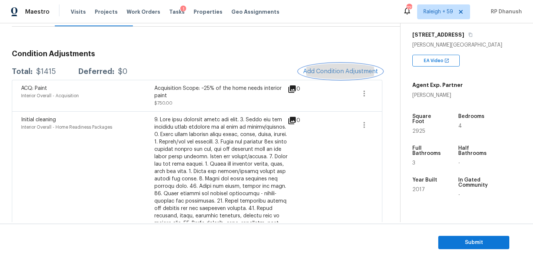
click at [325, 72] on span "Add Condition Adjustment" at bounding box center [340, 71] width 75 height 7
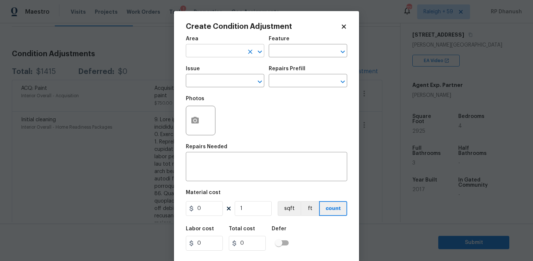
click at [222, 54] on input "text" at bounding box center [215, 51] width 58 height 11
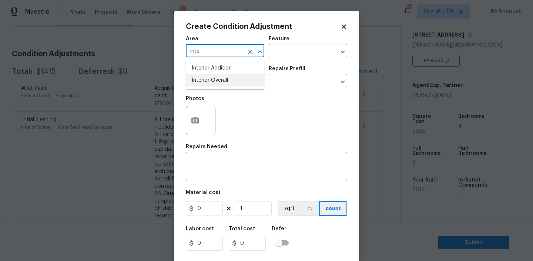
click at [222, 77] on li "Interior Overall" at bounding box center [225, 80] width 79 height 12
type input "Interior Overall"
click at [299, 54] on input "text" at bounding box center [298, 51] width 58 height 11
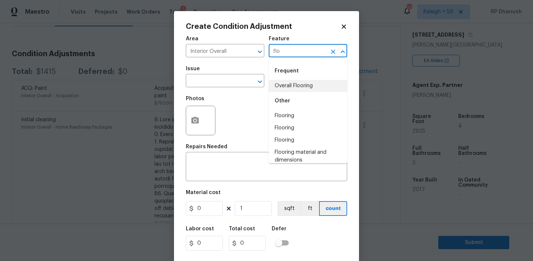
click at [300, 90] on li "Overall Flooring" at bounding box center [308, 86] width 79 height 12
type input "Overall Flooring"
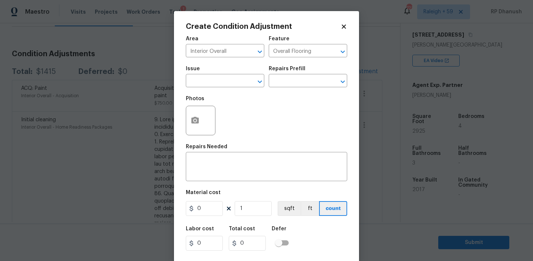
click at [215, 89] on span "Issue ​" at bounding box center [225, 77] width 79 height 30
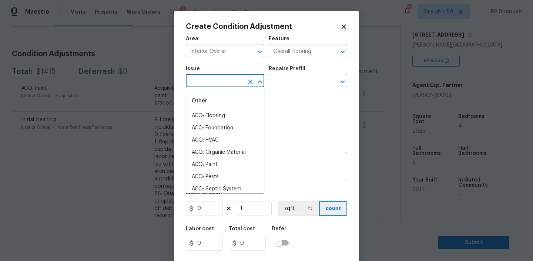
click at [214, 84] on input "text" at bounding box center [215, 81] width 58 height 11
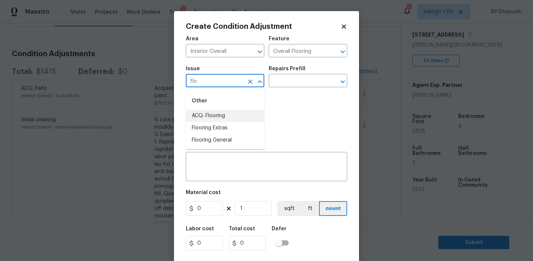
click at [213, 113] on li "ACQ: Flooring" at bounding box center [225, 116] width 79 height 12
type input "ACQ: Flooring"
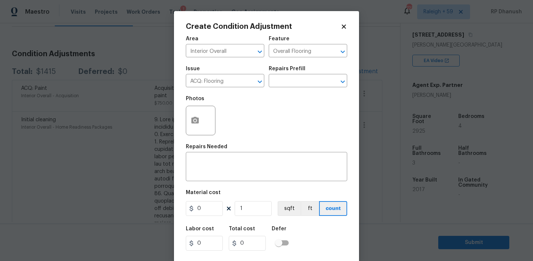
click at [307, 74] on div "Repairs Prefill" at bounding box center [308, 71] width 79 height 10
click at [307, 77] on input "text" at bounding box center [298, 81] width 58 height 11
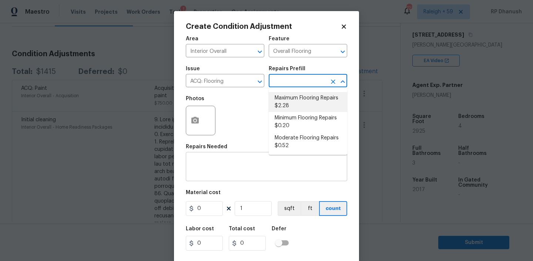
drag, startPoint x: 294, startPoint y: 117, endPoint x: 261, endPoint y: 174, distance: 65.7
click at [294, 117] on li "Minimum Flooring Repairs $0.20" at bounding box center [308, 122] width 79 height 20
type input "Acquisition"
type textarea "Acquisition Scope: Minimum flooring repairs"
type input "0.2"
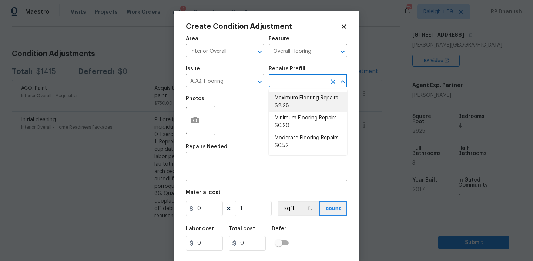
type input "0.2"
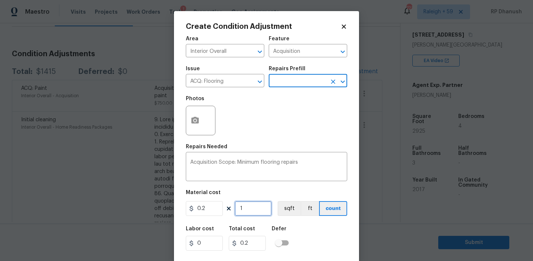
click at [249, 203] on input "1" at bounding box center [253, 208] width 37 height 15
type input "0"
type input "2"
type input "0.4"
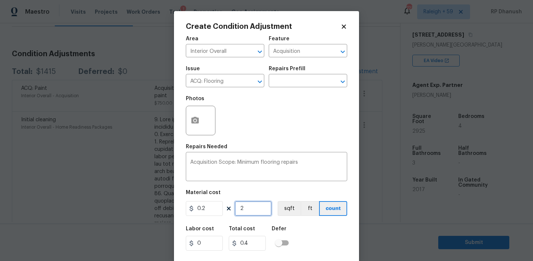
type input "29"
type input "5.8"
type input "292"
type input "58.4"
type input "2925"
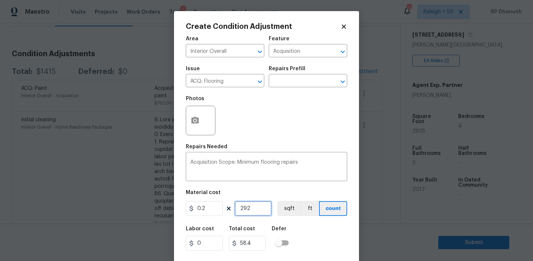
type input "585"
type input "2925"
click at [253, 211] on input "2925" at bounding box center [253, 208] width 37 height 15
type input "4"
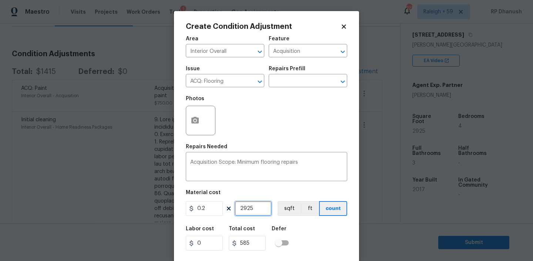
type input "0.8"
type input "40"
type input "8"
type input "400"
type input "80"
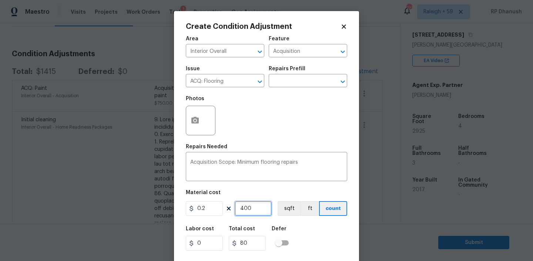
type input "400"
click at [204, 213] on input "0.2" at bounding box center [204, 208] width 37 height 15
type input "400"
type input "160000"
type input "1"
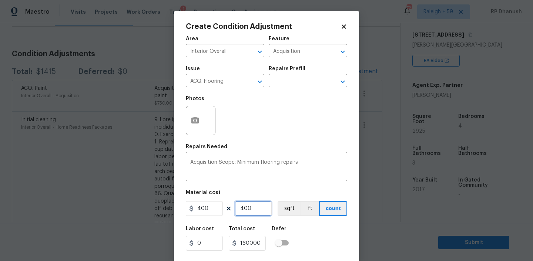
type input "400"
type input "1"
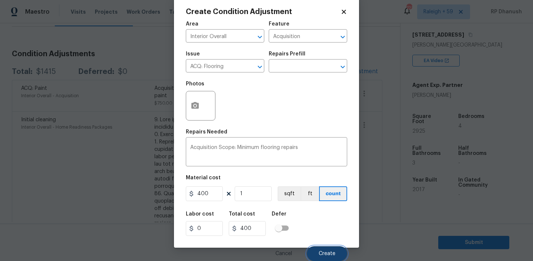
click at [313, 255] on button "Create" at bounding box center [327, 254] width 40 height 15
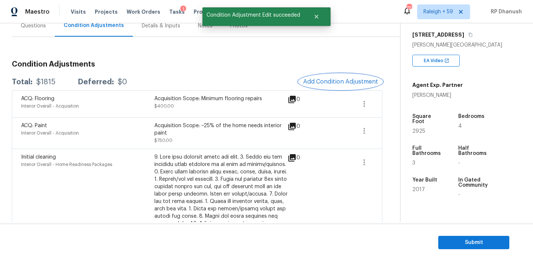
scroll to position [73, 0]
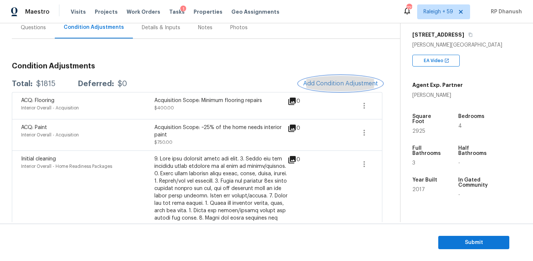
click at [350, 78] on button "Add Condition Adjustment" at bounding box center [341, 84] width 84 height 16
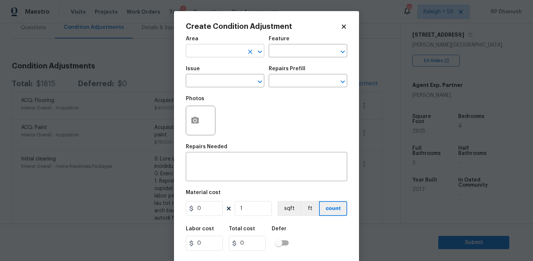
click at [232, 47] on input "text" at bounding box center [215, 51] width 58 height 11
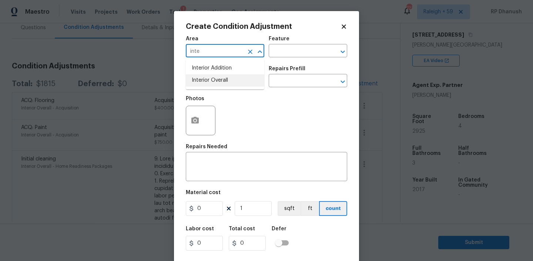
click at [213, 81] on li "Interior Overall" at bounding box center [225, 80] width 79 height 12
type input "Interior Overall"
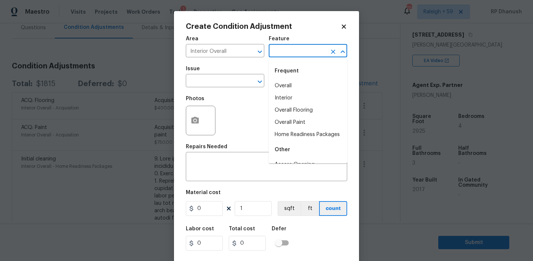
click at [296, 52] on input "text" at bounding box center [298, 51] width 58 height 11
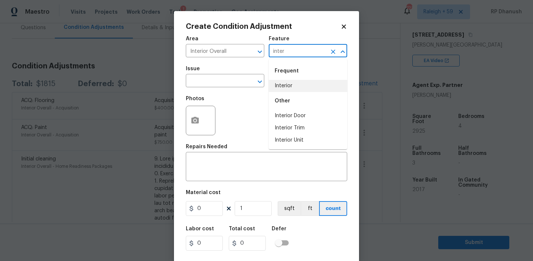
click at [281, 85] on li "Interior" at bounding box center [308, 86] width 79 height 12
type input "Interior"
click at [201, 85] on input "text" at bounding box center [215, 81] width 58 height 11
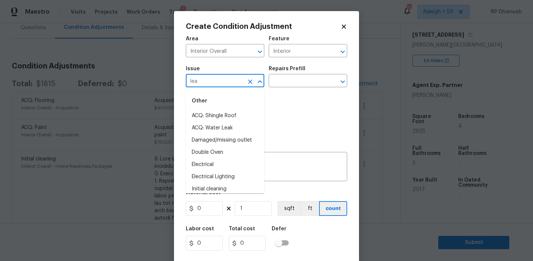
type input "leak"
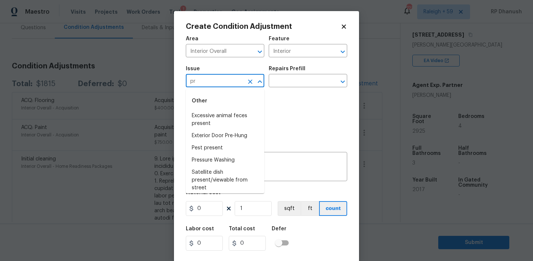
type input "p"
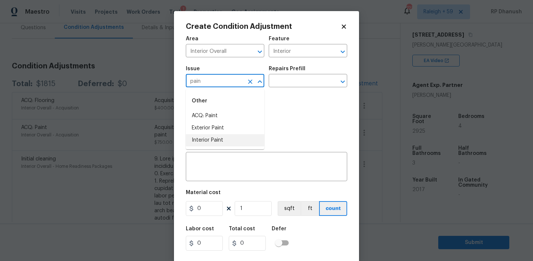
click at [225, 140] on li "Interior Paint" at bounding box center [225, 140] width 79 height 12
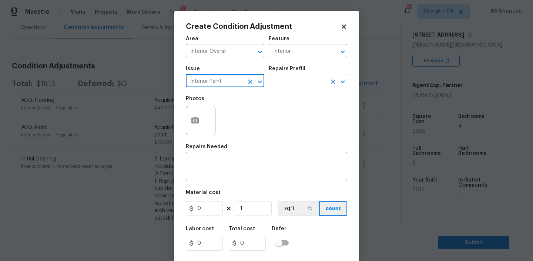
type input "Interior Paint"
click at [290, 86] on input "text" at bounding box center [298, 81] width 58 height 11
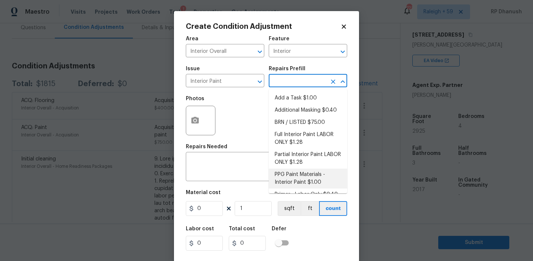
scroll to position [10, 0]
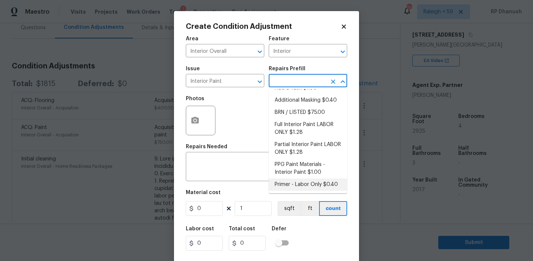
click at [307, 179] on li "Primer - Labor Only $0.40" at bounding box center [308, 185] width 79 height 12
type input "Overall Paint"
type textarea "Interior primer - PRIMER PROVIDED BY OPENDOOR - All nails, screws, drywall anch…"
type input "0.4"
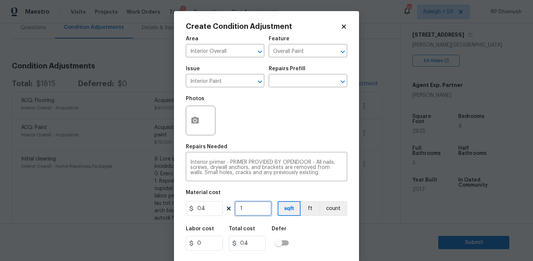
click at [238, 216] on input "1" at bounding box center [253, 208] width 37 height 15
click at [247, 214] on input "1" at bounding box center [253, 208] width 37 height 15
type input "0"
type input "2"
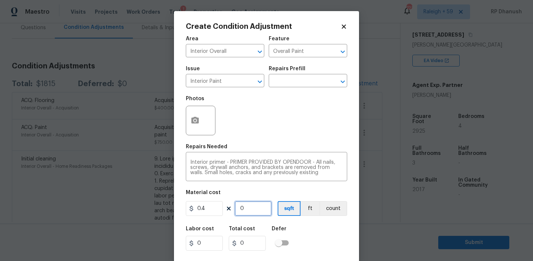
type input "0.8"
type input "25"
type input "10"
type input "250"
type input "100"
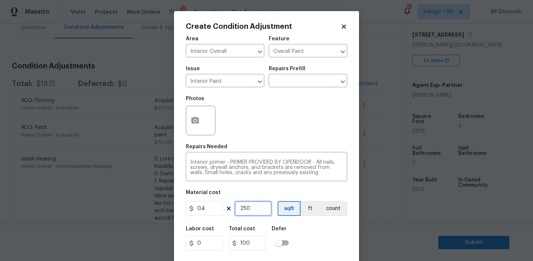
type input "250"
click at [247, 214] on input "250" at bounding box center [253, 208] width 37 height 15
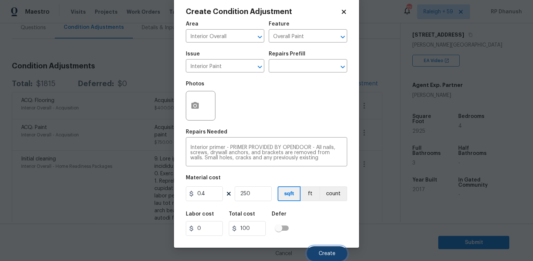
click at [330, 247] on button "Create" at bounding box center [327, 254] width 40 height 15
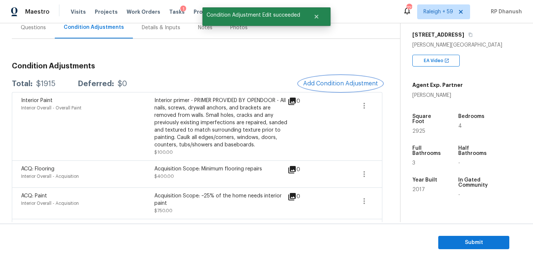
scroll to position [97, 0]
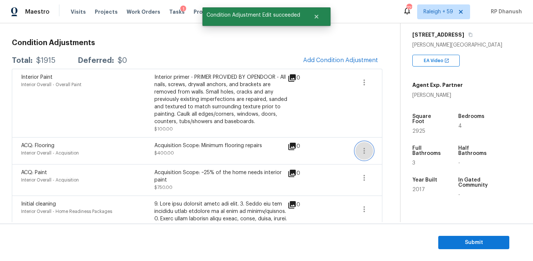
click at [366, 153] on icon "button" at bounding box center [364, 151] width 9 height 9
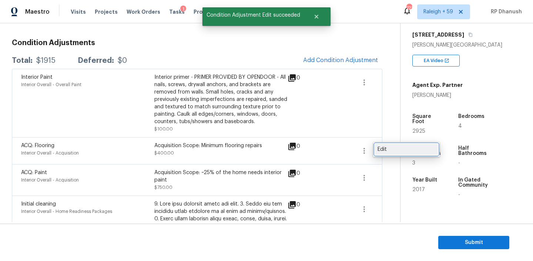
click at [391, 152] on div "Edit" at bounding box center [407, 149] width 58 height 7
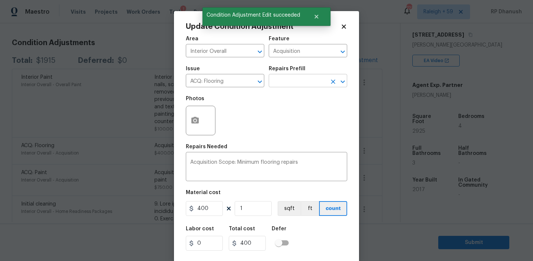
click at [299, 82] on input "text" at bounding box center [298, 81] width 58 height 11
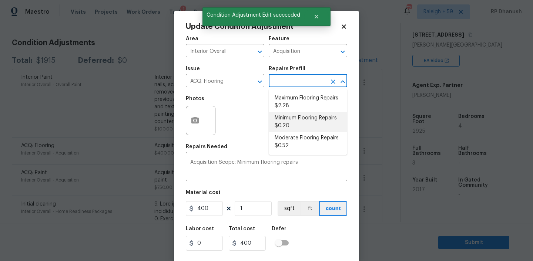
click at [299, 118] on li "Minimum Flooring Repairs $0.20" at bounding box center [308, 122] width 79 height 20
type input "0.2"
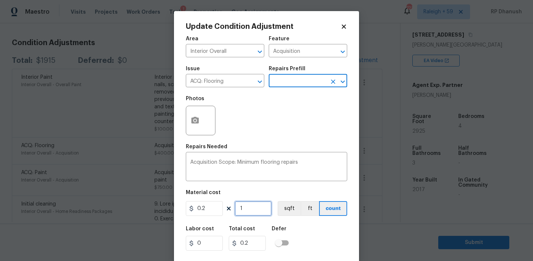
click at [247, 207] on input "1" at bounding box center [253, 208] width 37 height 15
type input "0"
type input "2"
type input "0.4"
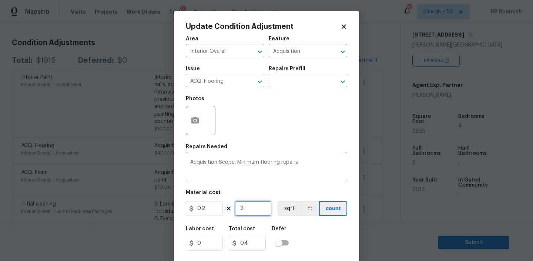
type input "29"
type input "5.8"
type input "292"
type input "58.4"
type input "2925"
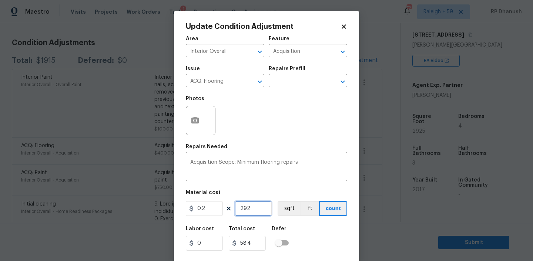
type input "585"
type input "2925"
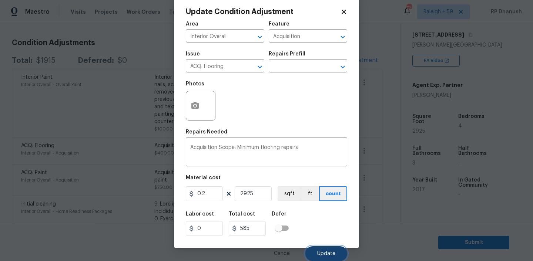
click at [319, 249] on button "Update" at bounding box center [327, 254] width 42 height 15
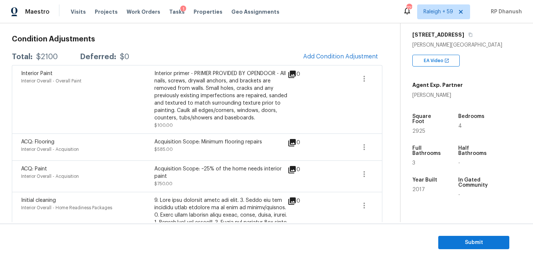
scroll to position [84, 0]
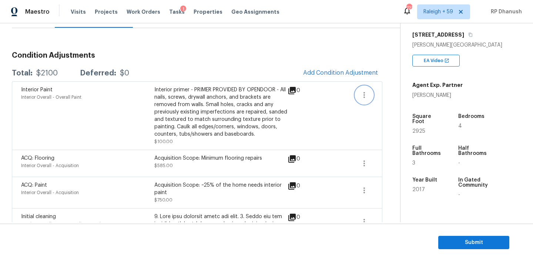
click at [359, 91] on button "button" at bounding box center [365, 95] width 18 height 18
click at [386, 91] on div "Edit" at bounding box center [407, 93] width 58 height 7
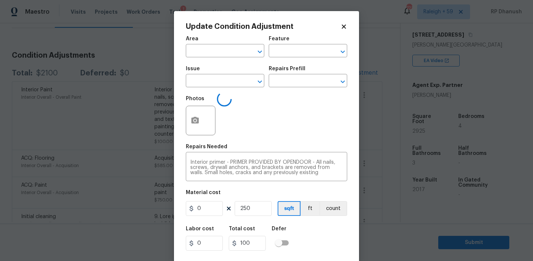
type input "Interior Overall"
type input "Overall Paint"
type input "Interior Paint"
type input "0.4"
click at [259, 215] on input "250" at bounding box center [253, 208] width 37 height 15
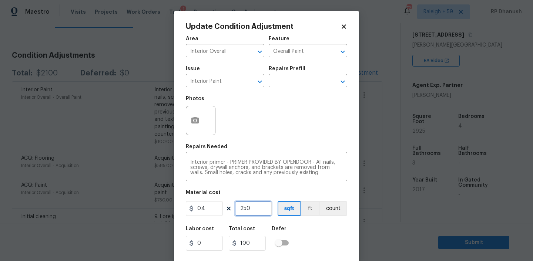
click at [259, 215] on input "250" at bounding box center [253, 208] width 37 height 15
type input "5"
type input "2"
type input "50"
type input "20"
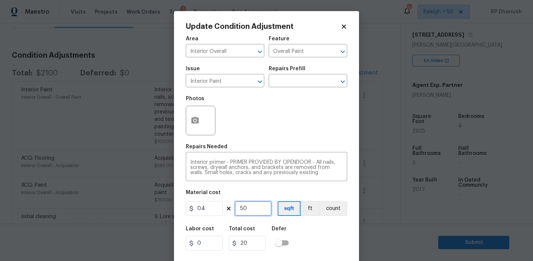
type input "500"
type input "200"
type input "500"
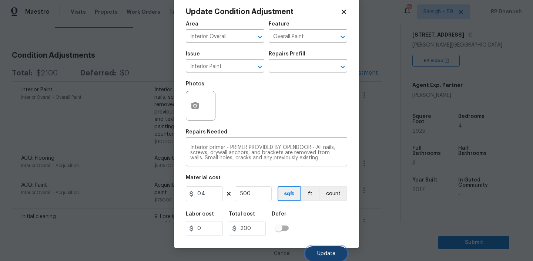
click at [327, 253] on span "Update" at bounding box center [326, 254] width 18 height 6
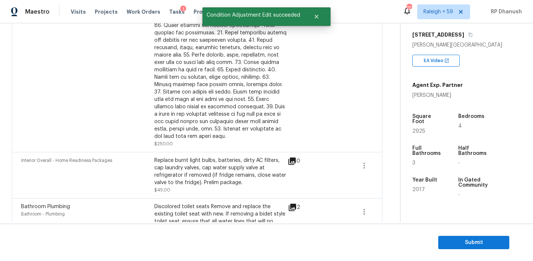
scroll to position [459, 0]
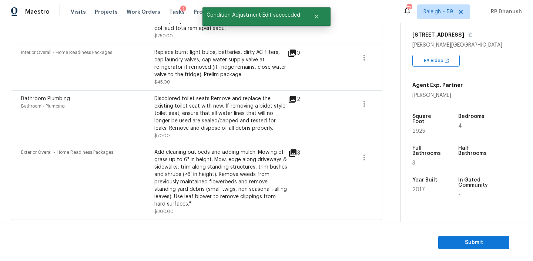
click at [293, 98] on icon at bounding box center [292, 99] width 7 height 7
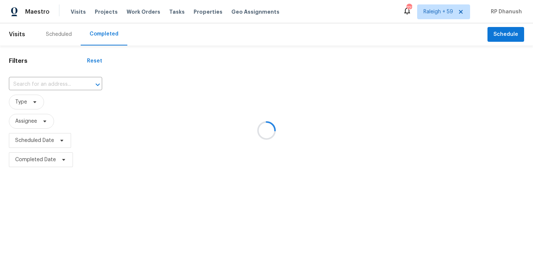
click at [43, 85] on div at bounding box center [266, 130] width 533 height 261
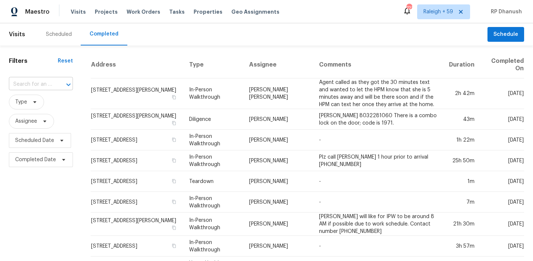
click at [40, 83] on input "text" at bounding box center [30, 84] width 43 height 11
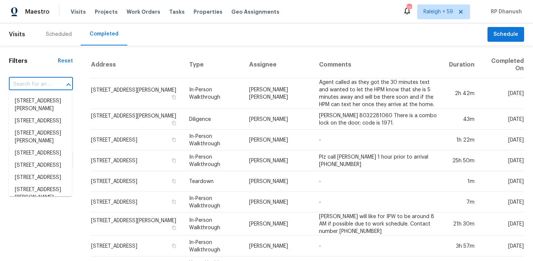
paste input "[STREET_ADDRESS][PERSON_NAME]"
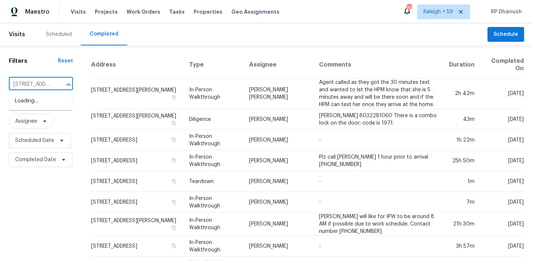
scroll to position [0, 51]
type input "[STREET_ADDRESS][PERSON_NAME]"
click at [36, 104] on li "[STREET_ADDRESS][PERSON_NAME]" at bounding box center [40, 105] width 63 height 20
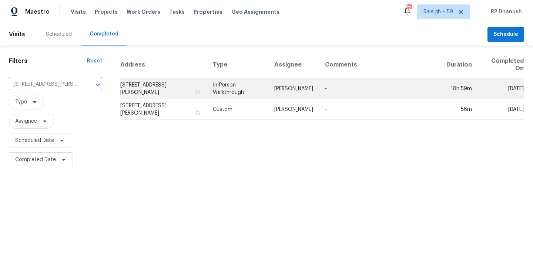
click at [292, 93] on td "[PERSON_NAME]" at bounding box center [294, 89] width 51 height 21
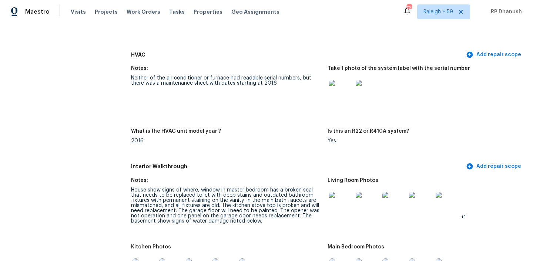
scroll to position [728, 0]
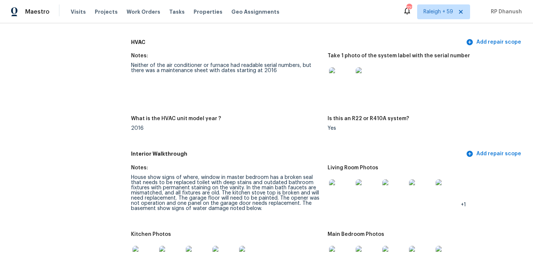
click at [203, 195] on div "House show signs of where, window in master bedroom has a broken seal that need…" at bounding box center [226, 193] width 191 height 36
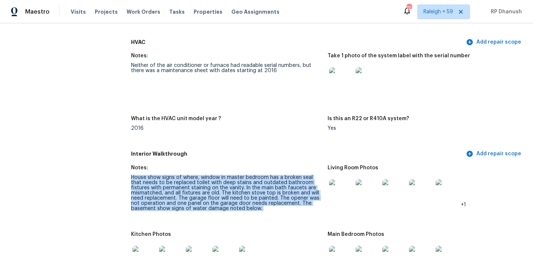
click at [203, 195] on div "House show signs of where, window in master bedroom has a broken seal that need…" at bounding box center [226, 193] width 191 height 36
copy div "House show signs of where, window in master bedroom has a broken seal that need…"
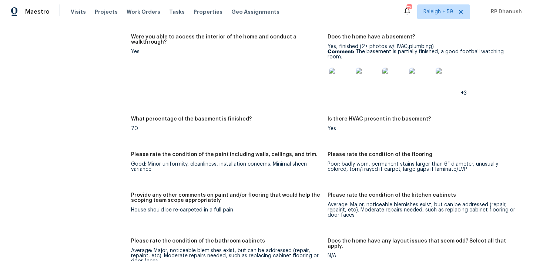
scroll to position [1044, 0]
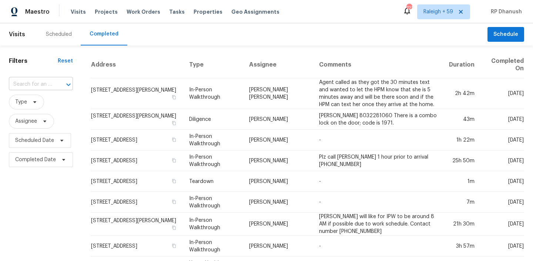
click at [38, 87] on input "text" at bounding box center [30, 84] width 43 height 11
paste input "[STREET_ADDRESS][PERSON_NAME]"
type input "[STREET_ADDRESS][PERSON_NAME]"
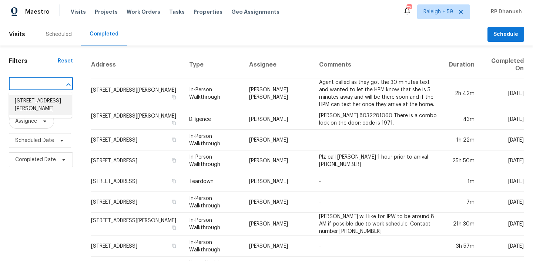
click at [37, 106] on li "[STREET_ADDRESS][PERSON_NAME]" at bounding box center [40, 105] width 63 height 20
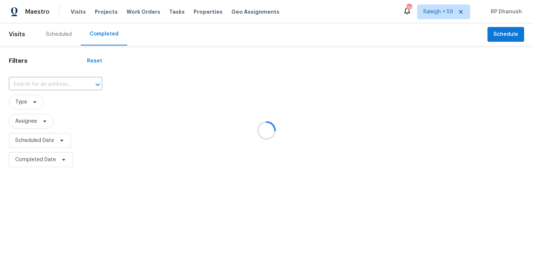
type input "[STREET_ADDRESS][PERSON_NAME]"
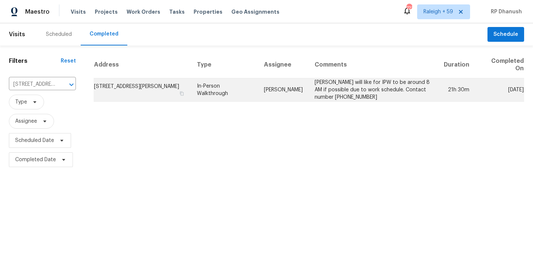
click at [330, 79] on td "[PERSON_NAME] will like for IPW to be around 8 AM if possible due to work sched…" at bounding box center [373, 90] width 129 height 23
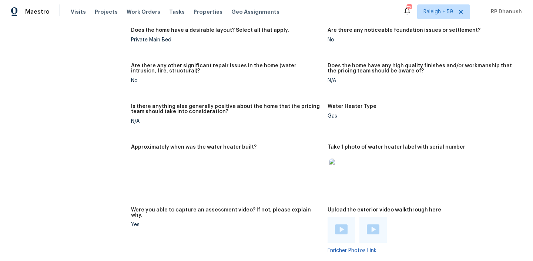
scroll to position [1425, 0]
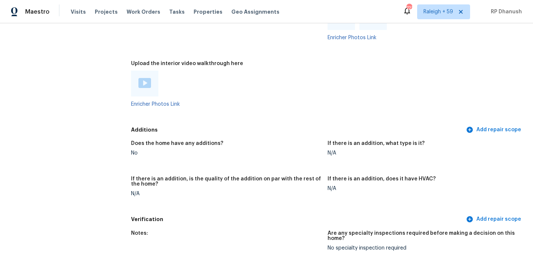
click at [148, 78] on img at bounding box center [145, 83] width 13 height 10
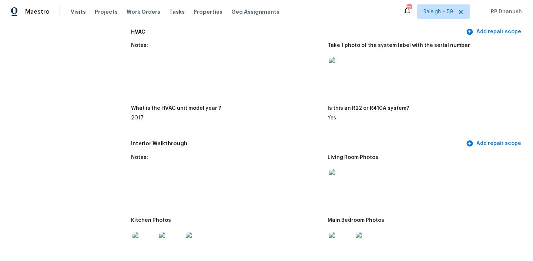
scroll to position [738, 0]
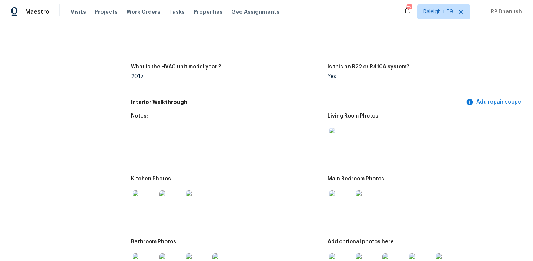
click at [347, 135] on img at bounding box center [341, 140] width 24 height 24
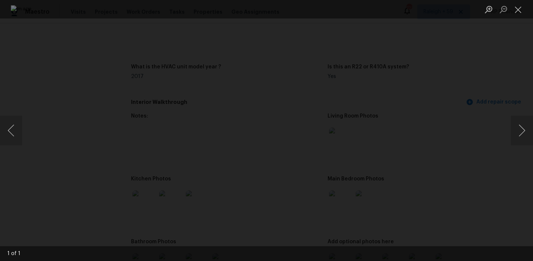
click at [344, 136] on img "Lightbox" at bounding box center [267, 130] width 512 height 251
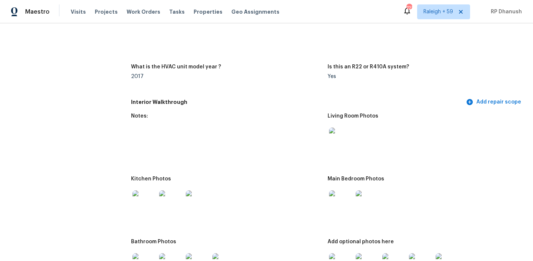
click at [328, 193] on div at bounding box center [341, 202] width 27 height 33
click at [341, 194] on img at bounding box center [341, 203] width 24 height 24
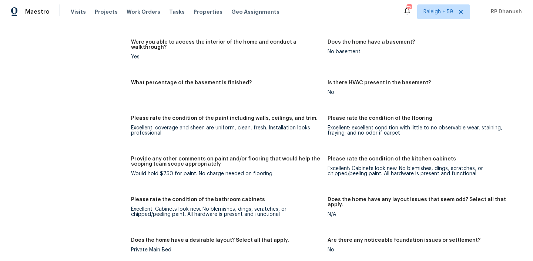
scroll to position [937, 0]
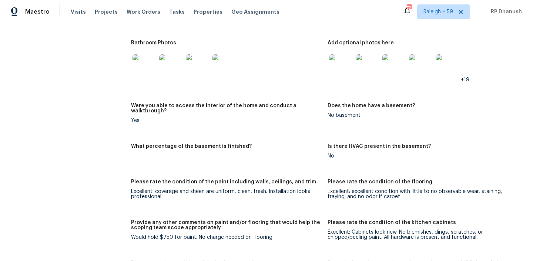
click at [338, 66] on img at bounding box center [341, 66] width 24 height 24
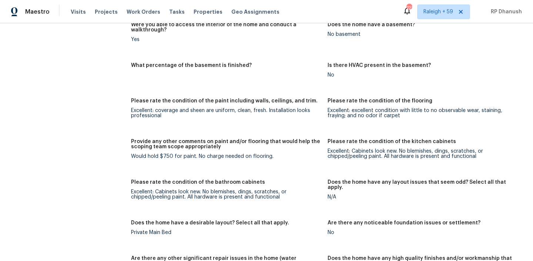
scroll to position [968, 0]
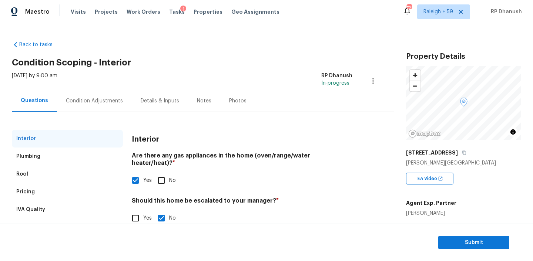
click at [92, 105] on div "Condition Adjustments" at bounding box center [94, 101] width 75 height 22
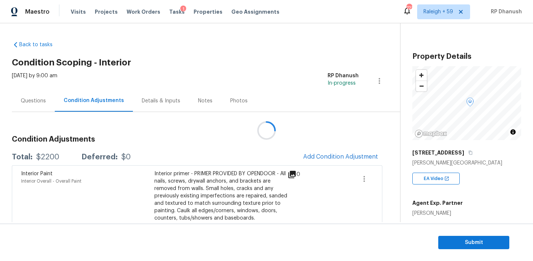
click at [336, 149] on div at bounding box center [266, 130] width 533 height 261
click at [335, 155] on div at bounding box center [266, 130] width 533 height 261
click at [330, 160] on span "Add Condition Adjustment" at bounding box center [340, 157] width 75 height 7
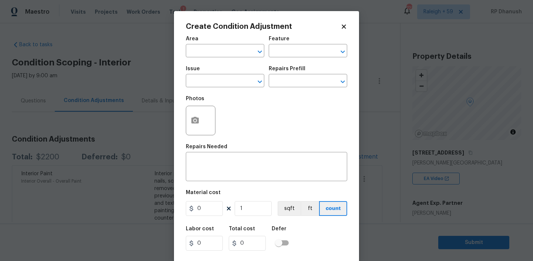
click at [215, 58] on span "Area ​" at bounding box center [225, 47] width 79 height 30
click at [217, 51] on input "text" at bounding box center [215, 51] width 58 height 11
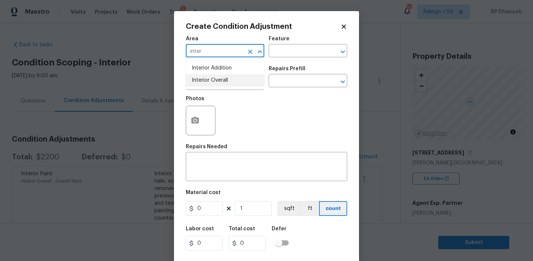
type input "inter"
click at [207, 182] on div "Area ​ Feature ​ Issue ​ Repairs Prefill ​ Photos Repairs Needed x ​ Material c…" at bounding box center [266, 154] width 161 height 244
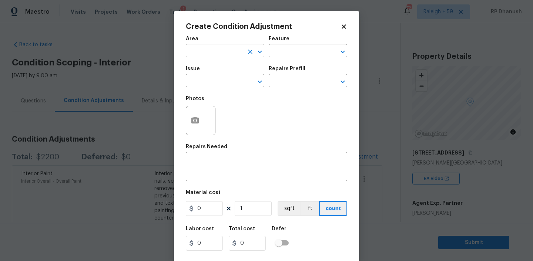
click at [226, 55] on input "text" at bounding box center [215, 51] width 58 height 11
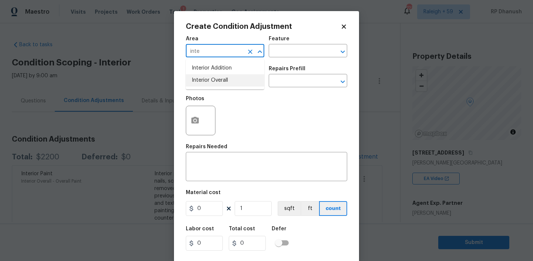
click at [219, 79] on li "Interior Overall" at bounding box center [225, 80] width 79 height 12
type input "Interior Overall"
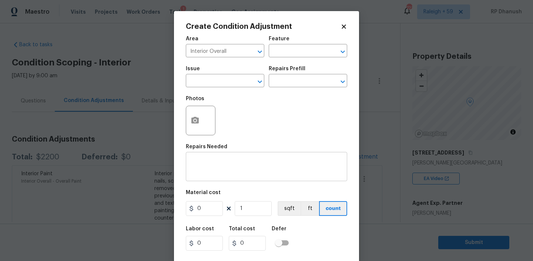
click at [211, 159] on div "x ​" at bounding box center [266, 167] width 161 height 27
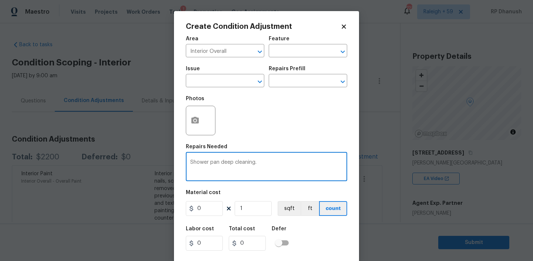
type textarea "Shower pan deep cleaning."
click at [205, 207] on input "0" at bounding box center [204, 208] width 37 height 15
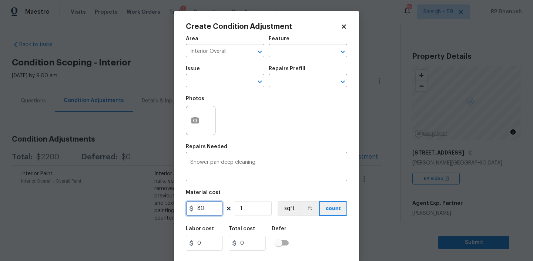
type input "80"
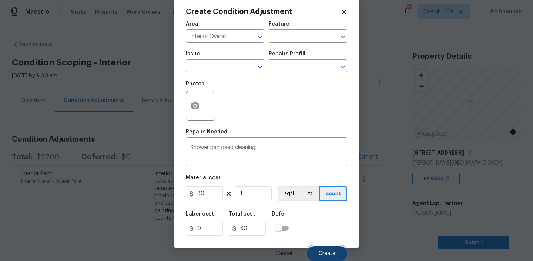
click at [336, 251] on button "Create" at bounding box center [327, 254] width 40 height 15
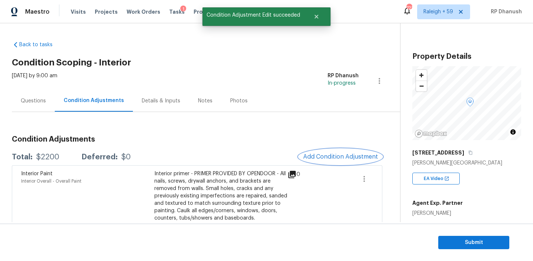
scroll to position [0, 0]
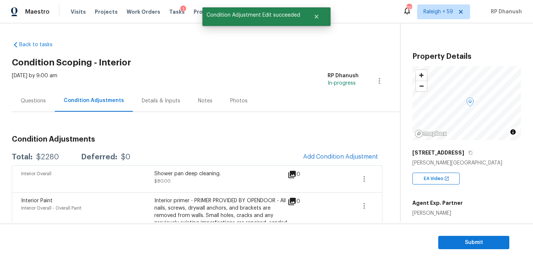
click at [48, 156] on div "$2280" at bounding box center [47, 157] width 23 height 7
copy div "$2280"
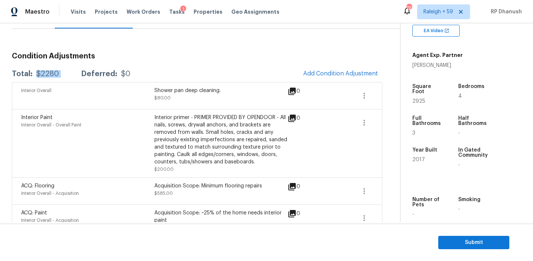
scroll to position [76, 0]
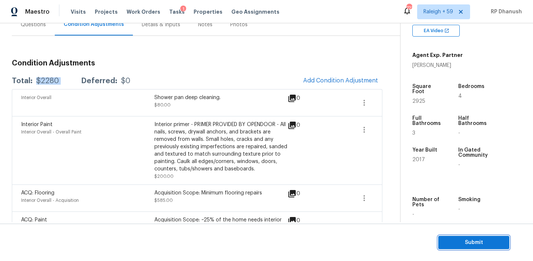
click at [477, 239] on span "Submit" at bounding box center [473, 243] width 59 height 9
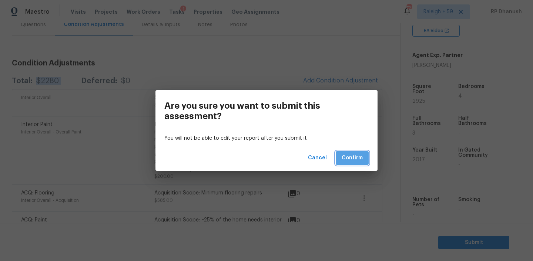
click at [352, 154] on span "Confirm" at bounding box center [352, 158] width 21 height 9
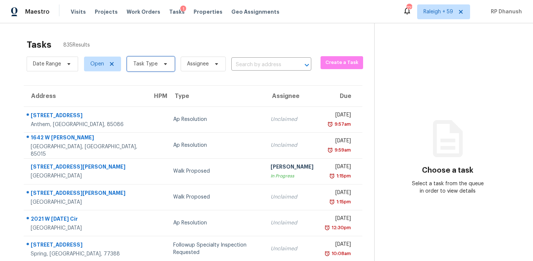
click at [157, 65] on span "Task Type" at bounding box center [151, 64] width 48 height 15
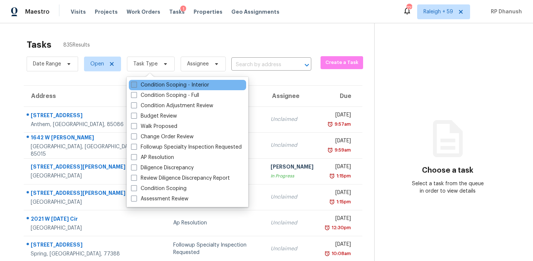
click at [161, 86] on label "Condition Scoping - Interior" at bounding box center [170, 84] width 78 height 7
click at [136, 86] on input "Condition Scoping - Interior" at bounding box center [133, 83] width 5 height 5
checkbox input "true"
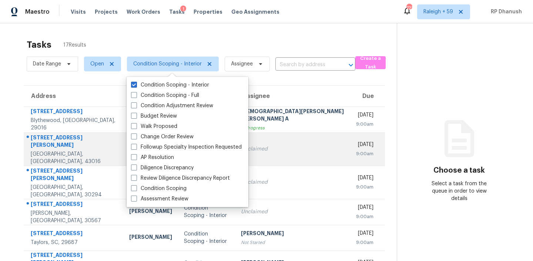
click at [356, 141] on div "Mon, Oct 6th 2025" at bounding box center [364, 145] width 17 height 9
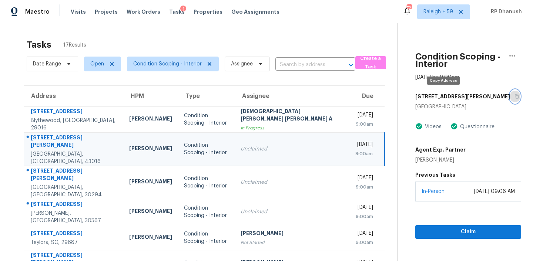
click at [510, 99] on button "button" at bounding box center [515, 96] width 10 height 13
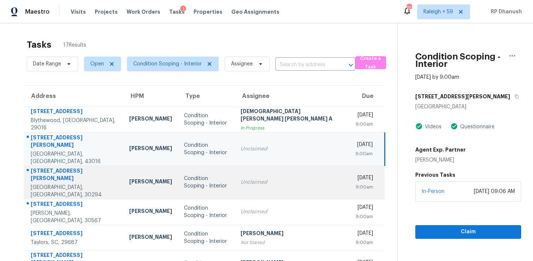
click at [274, 177] on td "Unclaimed" at bounding box center [292, 182] width 115 height 33
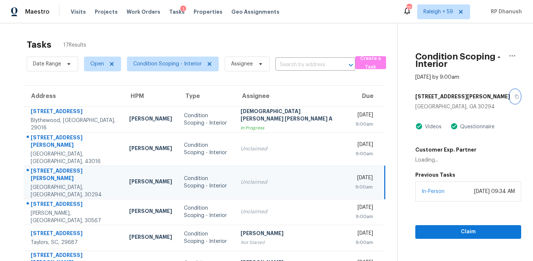
click at [515, 94] on icon "button" at bounding box center [517, 96] width 4 height 4
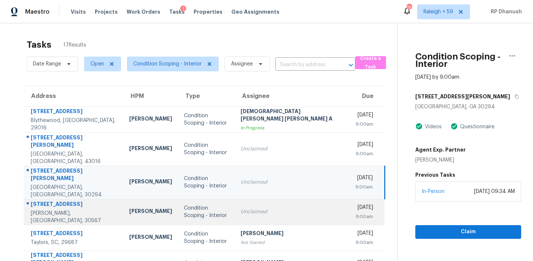
click at [255, 199] on td "Unclaimed" at bounding box center [292, 212] width 115 height 26
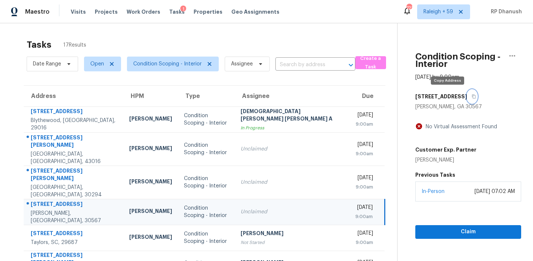
click at [472, 98] on icon "button" at bounding box center [474, 97] width 4 height 4
click at [472, 95] on icon "button" at bounding box center [474, 96] width 4 height 4
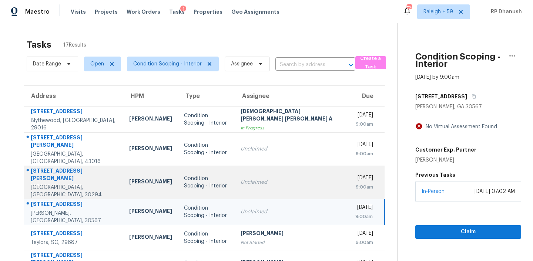
click at [239, 177] on td "Unclaimed" at bounding box center [292, 182] width 115 height 33
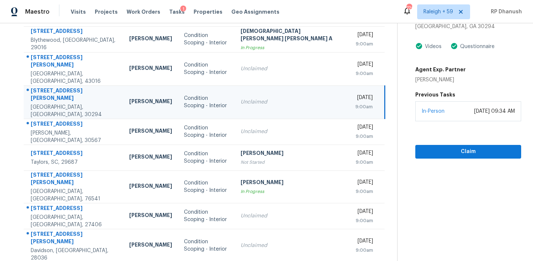
scroll to position [131, 0]
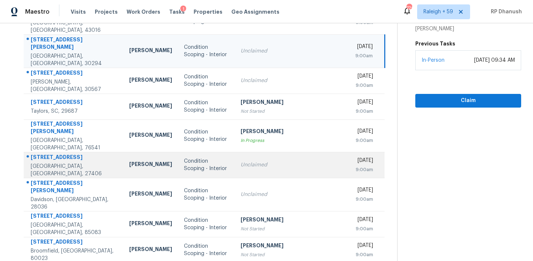
click at [247, 161] on div "Unclaimed" at bounding box center [292, 164] width 103 height 7
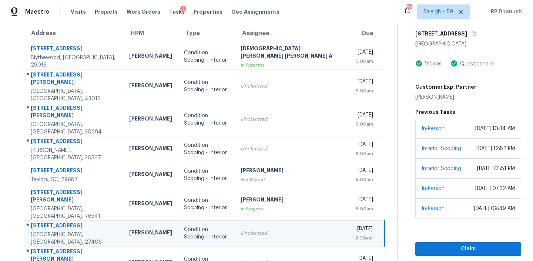
scroll to position [53, 0]
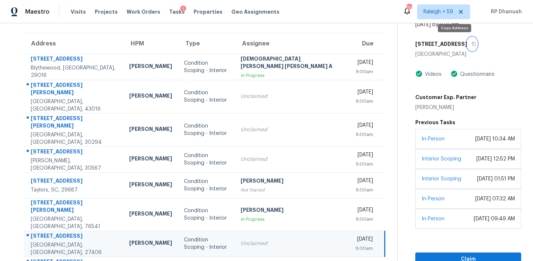
click at [467, 41] on button "button" at bounding box center [472, 43] width 10 height 13
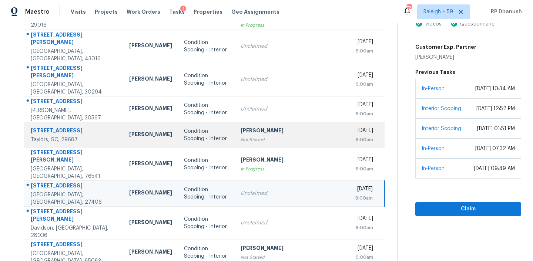
scroll to position [131, 0]
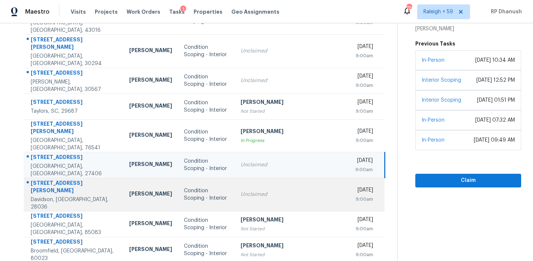
click at [240, 185] on td "Unclaimed" at bounding box center [292, 194] width 115 height 33
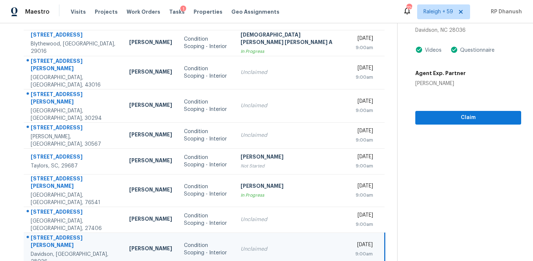
scroll to position [39, 0]
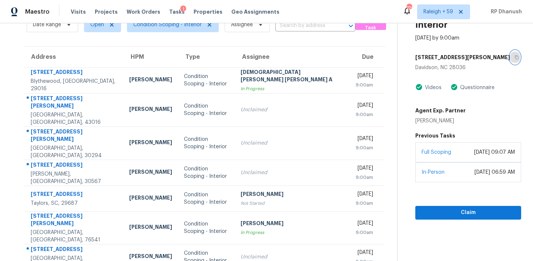
click at [515, 56] on icon "button" at bounding box center [517, 58] width 4 height 4
click at [510, 60] on button "button" at bounding box center [515, 57] width 10 height 13
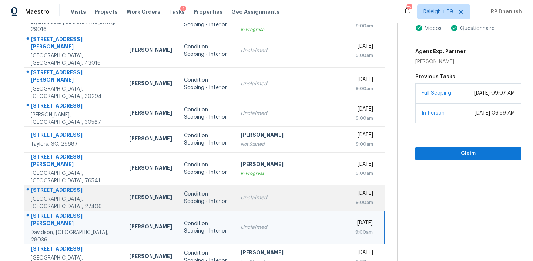
scroll to position [131, 0]
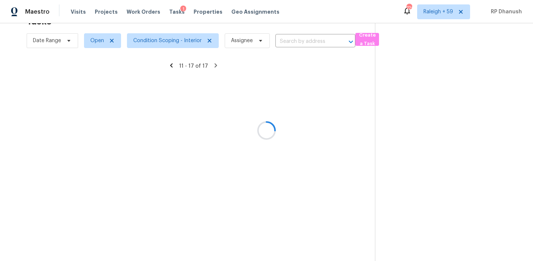
scroll to position [46, 0]
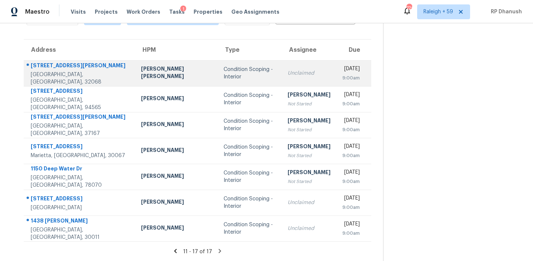
click at [224, 79] on td "Condition Scoping - Interior" at bounding box center [250, 73] width 64 height 26
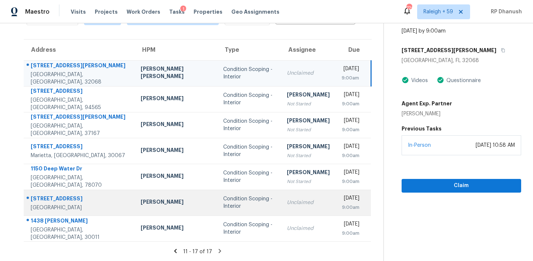
click at [281, 209] on td "Unclaimed" at bounding box center [308, 203] width 55 height 26
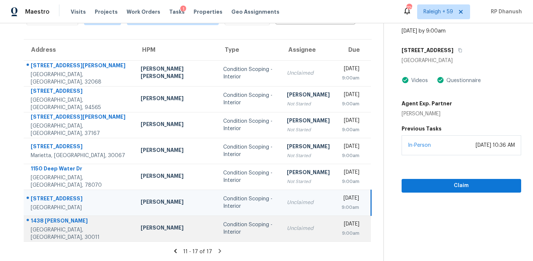
click at [281, 233] on td "Unclaimed" at bounding box center [308, 229] width 55 height 26
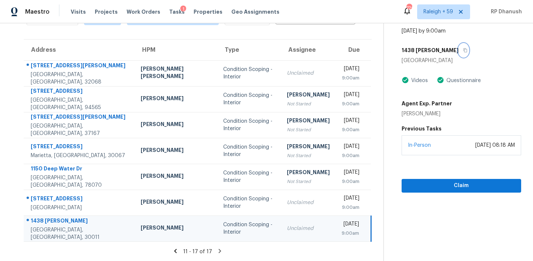
click at [464, 50] on icon "button" at bounding box center [466, 51] width 4 height 4
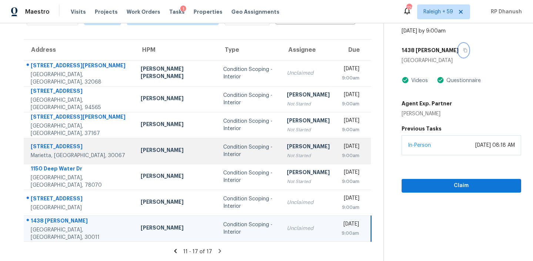
scroll to position [0, 0]
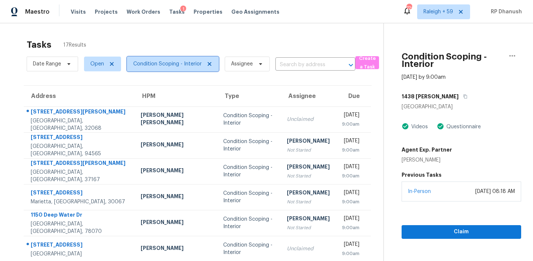
click at [154, 63] on span "Condition Scoping - Interior" at bounding box center [167, 63] width 69 height 7
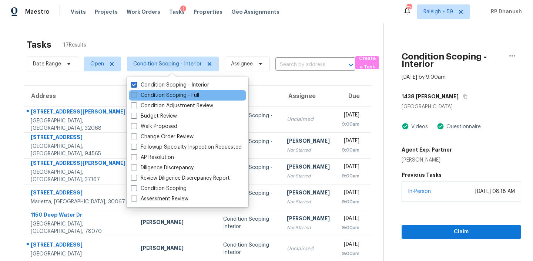
click at [155, 95] on label "Condition Scoping - Full" at bounding box center [165, 95] width 68 height 7
click at [136, 95] on input "Condition Scoping - Full" at bounding box center [133, 94] width 5 height 5
checkbox input "true"
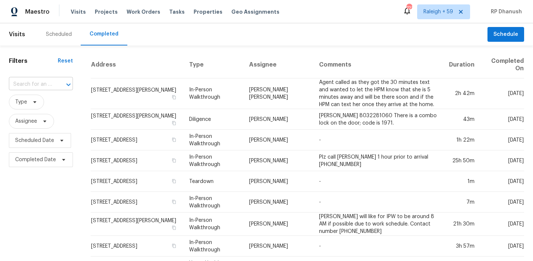
click at [43, 87] on input "text" at bounding box center [30, 84] width 43 height 11
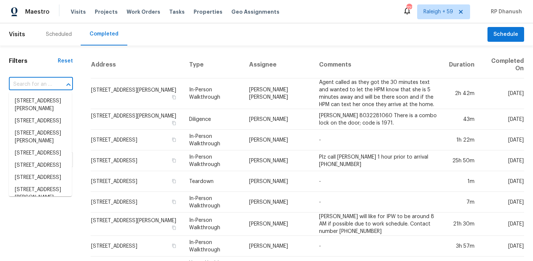
paste input "[STREET_ADDRESS][PERSON_NAME]"
type input "[STREET_ADDRESS][PERSON_NAME]"
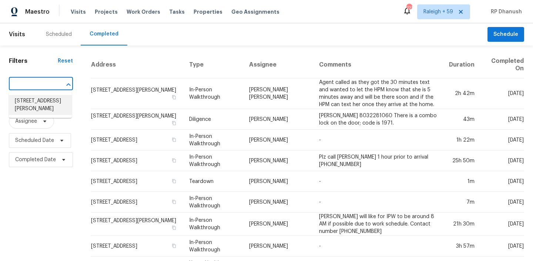
click at [43, 100] on li "[STREET_ADDRESS][PERSON_NAME]" at bounding box center [40, 105] width 63 height 20
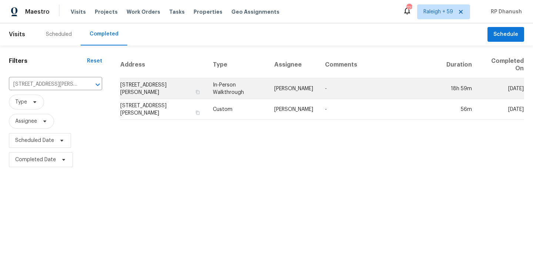
click at [269, 86] on td "[PERSON_NAME]" at bounding box center [294, 89] width 51 height 21
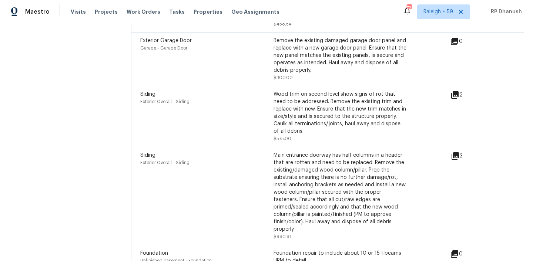
scroll to position [2462, 0]
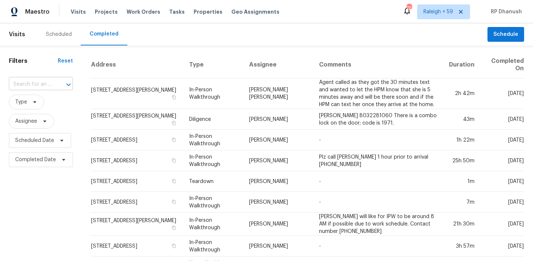
click at [57, 87] on div at bounding box center [63, 85] width 19 height 10
paste input "[STREET_ADDRESS][PERSON_NAME]"
type input "[STREET_ADDRESS][PERSON_NAME]"
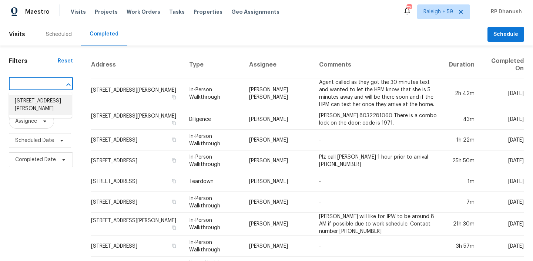
click at [54, 99] on li "[STREET_ADDRESS][PERSON_NAME]" at bounding box center [40, 105] width 63 height 20
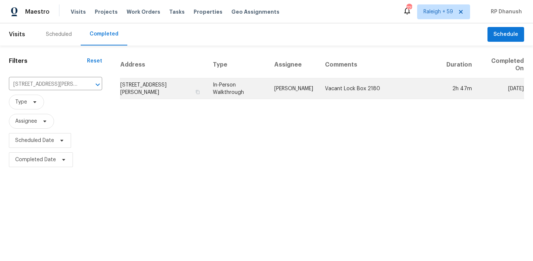
click at [255, 85] on td "In-Person Walkthrough" at bounding box center [237, 89] width 61 height 21
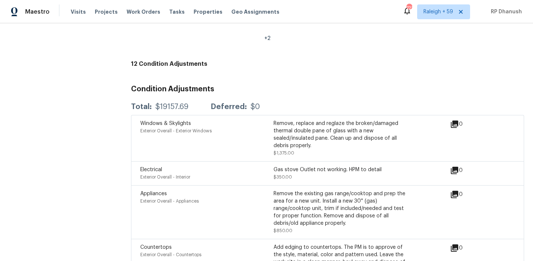
scroll to position [2075, 0]
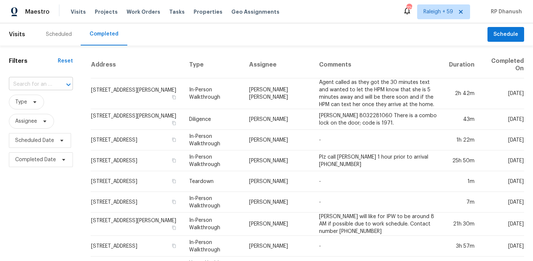
click at [36, 83] on input "text" at bounding box center [30, 84] width 43 height 11
paste input "[STREET_ADDRESS]"
type input "[STREET_ADDRESS]"
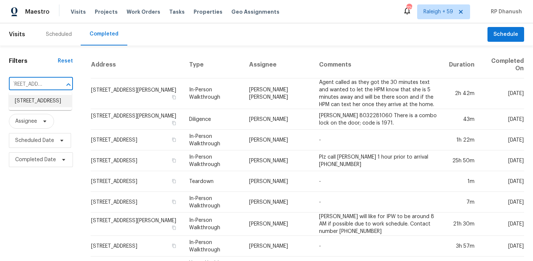
click at [32, 102] on li "[STREET_ADDRESS]" at bounding box center [40, 101] width 63 height 12
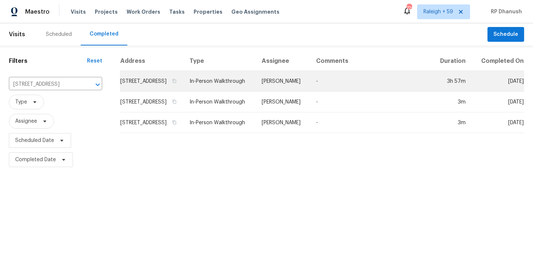
click at [310, 91] on td "[PERSON_NAME]" at bounding box center [283, 81] width 54 height 21
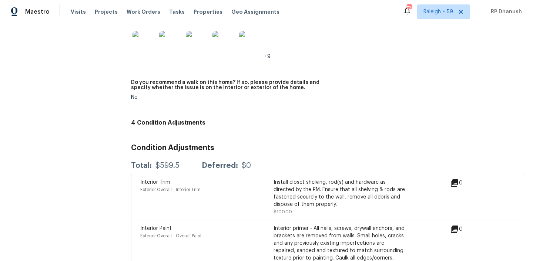
scroll to position [1802, 0]
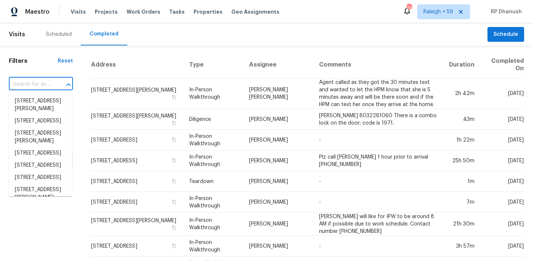
click at [37, 88] on input "text" at bounding box center [30, 84] width 43 height 11
paste input "[STREET_ADDRESS][PERSON_NAME]"
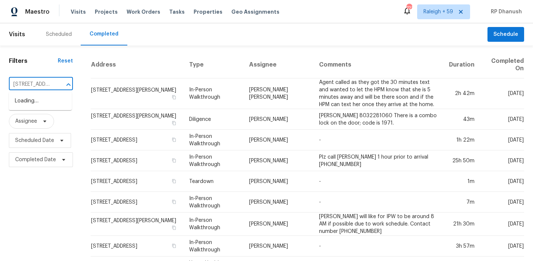
scroll to position [0, 69]
type input "[STREET_ADDRESS][PERSON_NAME]"
click at [41, 101] on li "[STREET_ADDRESS][PERSON_NAME]" at bounding box center [40, 105] width 63 height 20
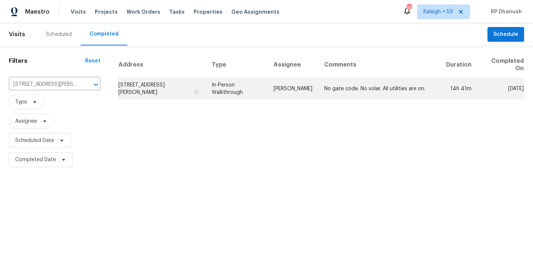
click at [275, 82] on td "[PERSON_NAME]" at bounding box center [293, 89] width 51 height 21
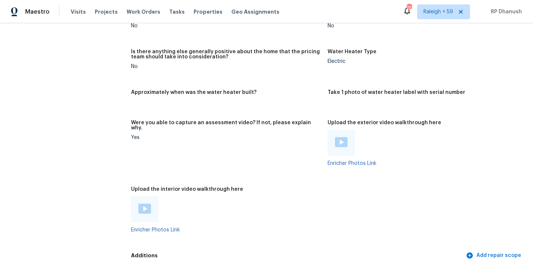
scroll to position [1576, 0]
click at [142, 203] on img at bounding box center [145, 208] width 13 height 10
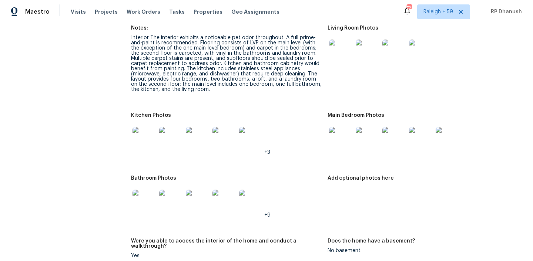
scroll to position [1074, 0]
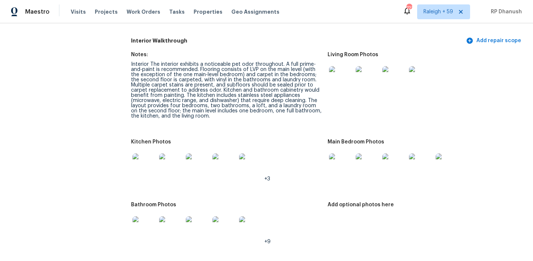
click at [240, 62] on div "Interior The interior exhibits a noticeable pet odor throughout. A full prime-a…" at bounding box center [226, 90] width 191 height 57
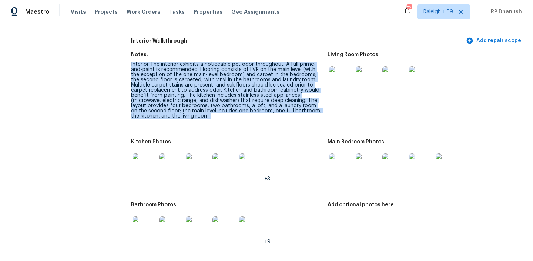
click at [240, 62] on div "Interior The interior exhibits a noticeable pet odor throughout. A full prime-a…" at bounding box center [226, 90] width 191 height 57
copy div "Interior The interior exhibits a noticeable pet odor throughout. A full prime-a…"
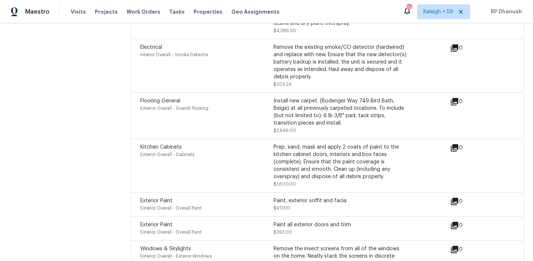
scroll to position [2554, 0]
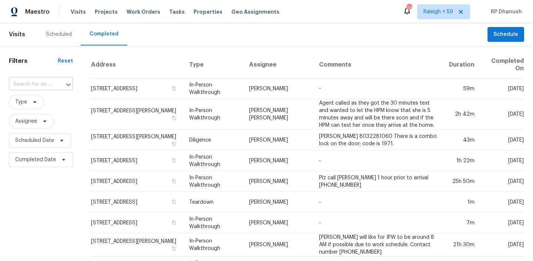
click at [35, 90] on input "text" at bounding box center [30, 84] width 43 height 11
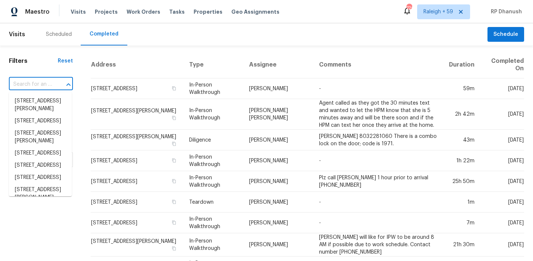
paste input "[STREET_ADDRESS][PERSON_NAME]"
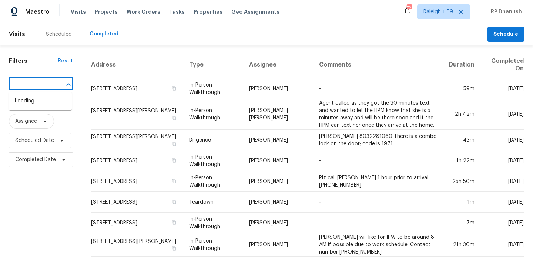
type input "[STREET_ADDRESS][PERSON_NAME]"
click at [34, 105] on li "[STREET_ADDRESS][PERSON_NAME]" at bounding box center [40, 105] width 63 height 20
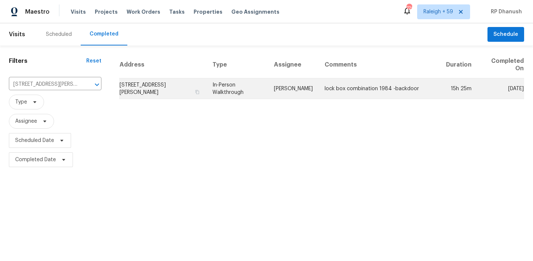
click at [268, 83] on td "In-Person Walkthrough" at bounding box center [237, 89] width 61 height 21
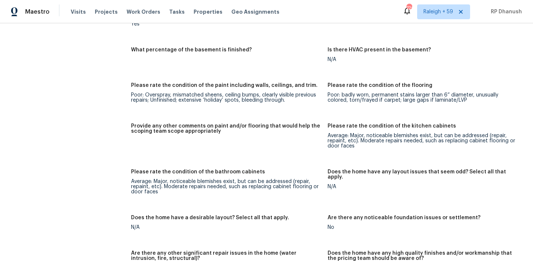
scroll to position [1301, 0]
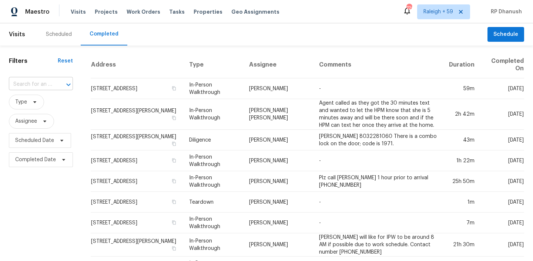
click at [24, 84] on input "text" at bounding box center [30, 84] width 43 height 11
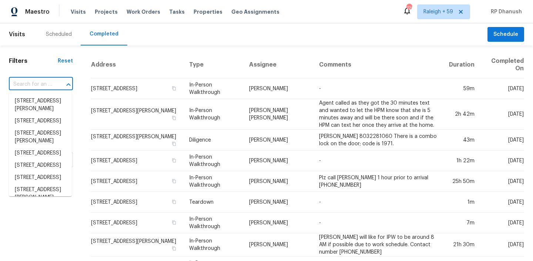
paste input "[STREET_ADDRESS][PERSON_NAME][PERSON_NAME]"
type input "[STREET_ADDRESS][PERSON_NAME][PERSON_NAME]"
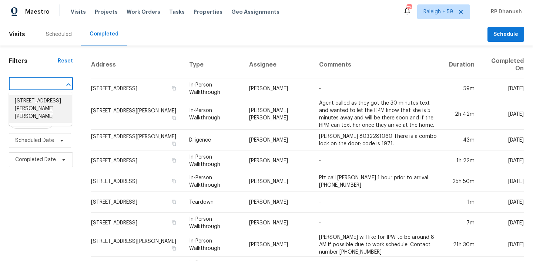
click at [39, 104] on li "[STREET_ADDRESS][PERSON_NAME][PERSON_NAME]" at bounding box center [40, 109] width 63 height 28
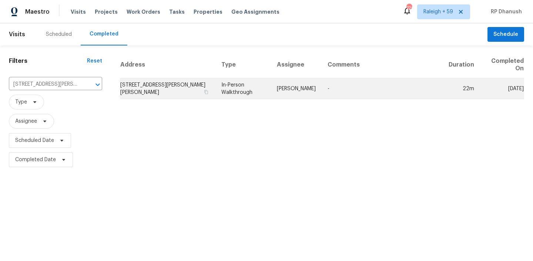
click at [260, 94] on td "In-Person Walkthrough" at bounding box center [244, 89] width 56 height 21
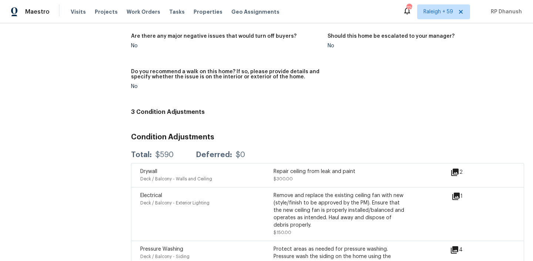
scroll to position [1718, 0]
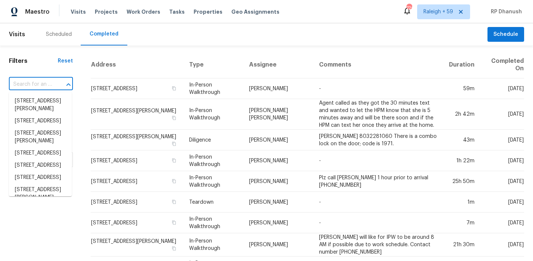
click at [20, 85] on input "text" at bounding box center [30, 84] width 43 height 11
paste input "202 Beechtree Dr, Cary, NC 27513"
type input "202 Beechtree Dr, Cary, NC 27513"
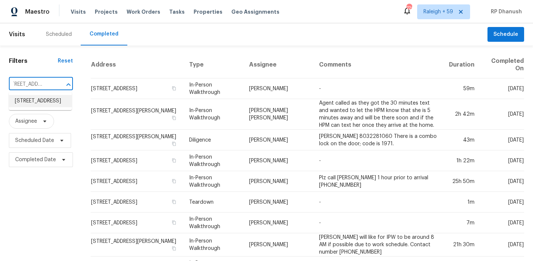
click at [33, 102] on li "202 Beechtree Dr, Cary, NC 27513" at bounding box center [40, 101] width 63 height 12
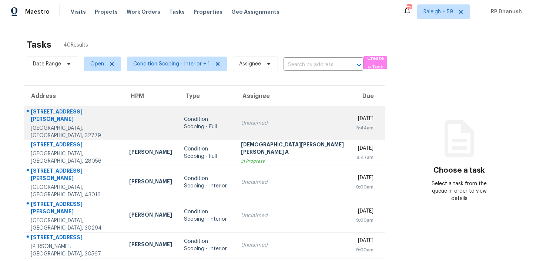
click at [126, 123] on td at bounding box center [150, 123] width 55 height 33
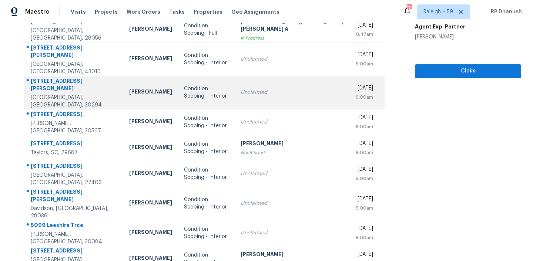
scroll to position [124, 0]
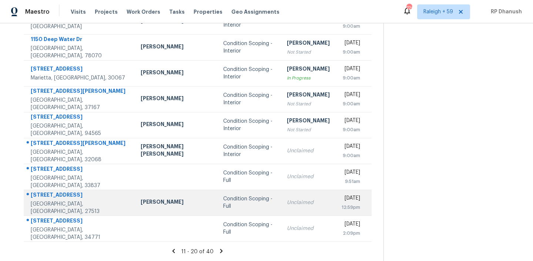
click at [293, 205] on div "Unclaimed" at bounding box center [308, 202] width 43 height 7
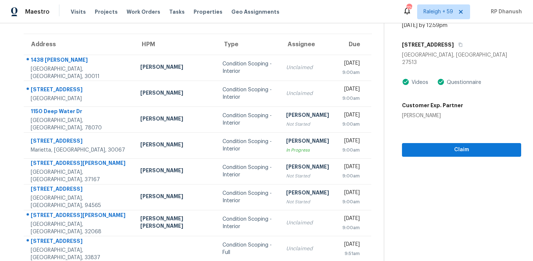
scroll to position [44, 0]
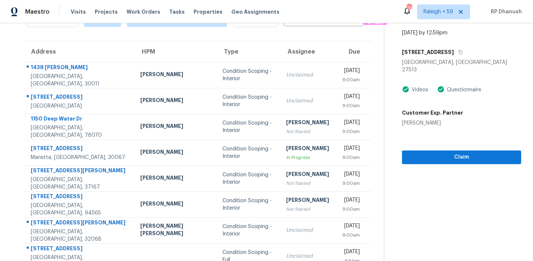
click at [449, 46] on div "[STREET_ADDRESS]" at bounding box center [461, 52] width 119 height 13
click at [454, 47] on button "button" at bounding box center [459, 52] width 10 height 13
